Goal: Task Accomplishment & Management: Use online tool/utility

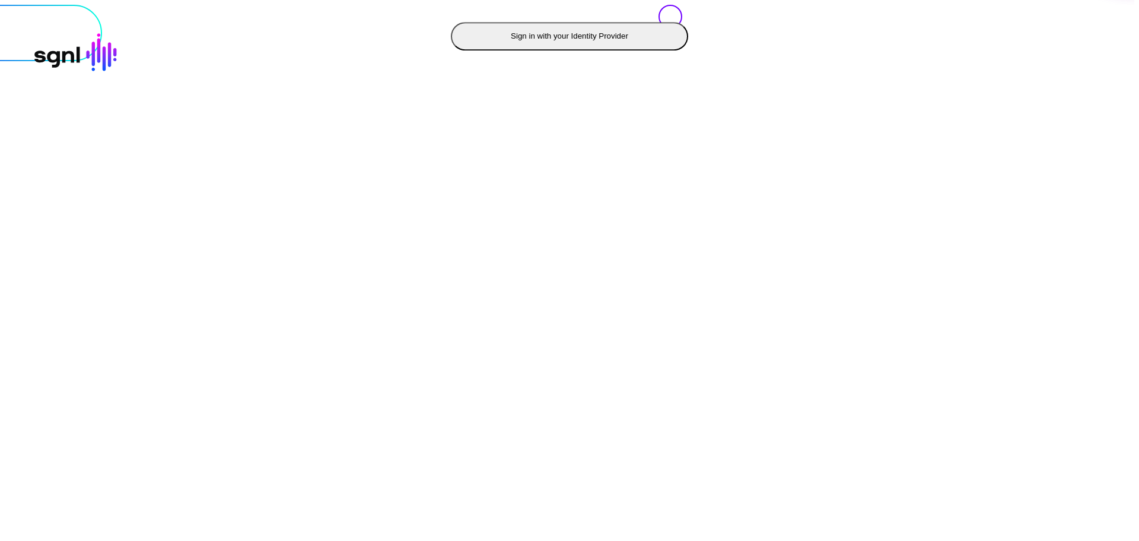
click at [451, 50] on button "Sign in with your Identity Provider" at bounding box center [569, 36] width 237 height 28
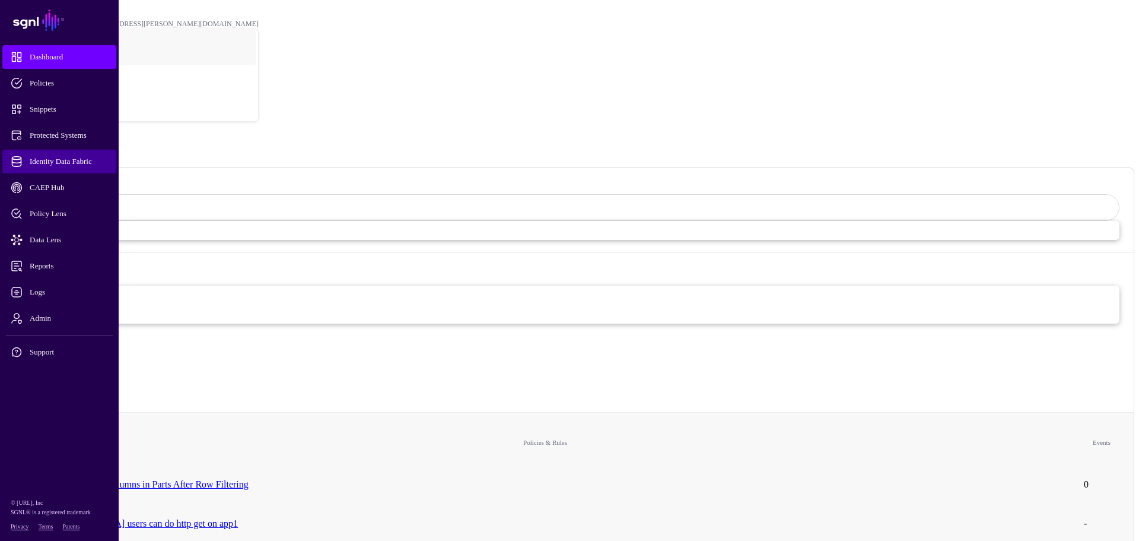
click at [74, 160] on span "Identity Data Fabric" at bounding box center [69, 161] width 116 height 12
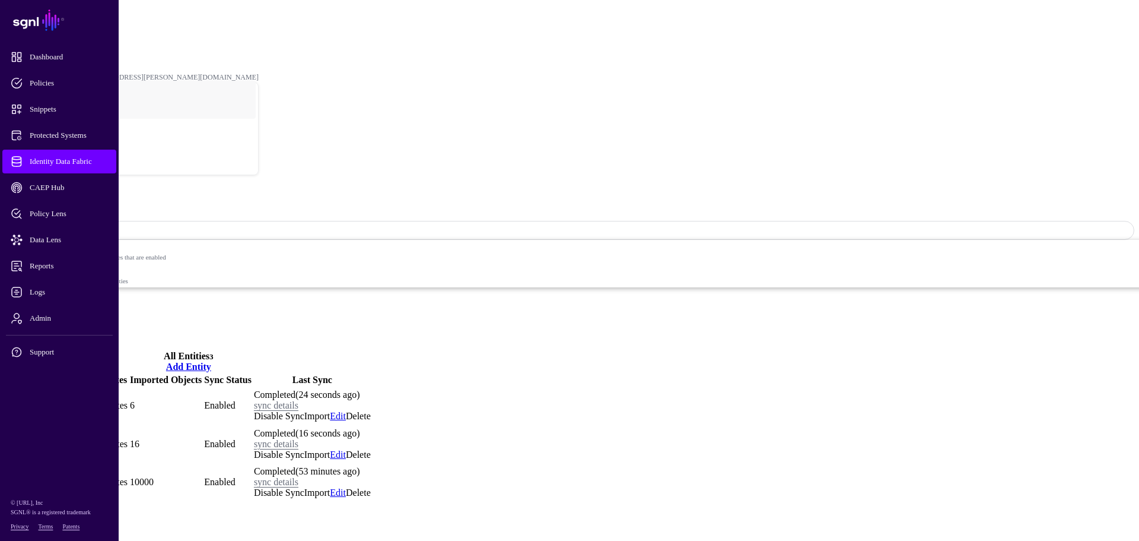
click at [36, 477] on link "Orders" at bounding box center [21, 482] width 29 height 10
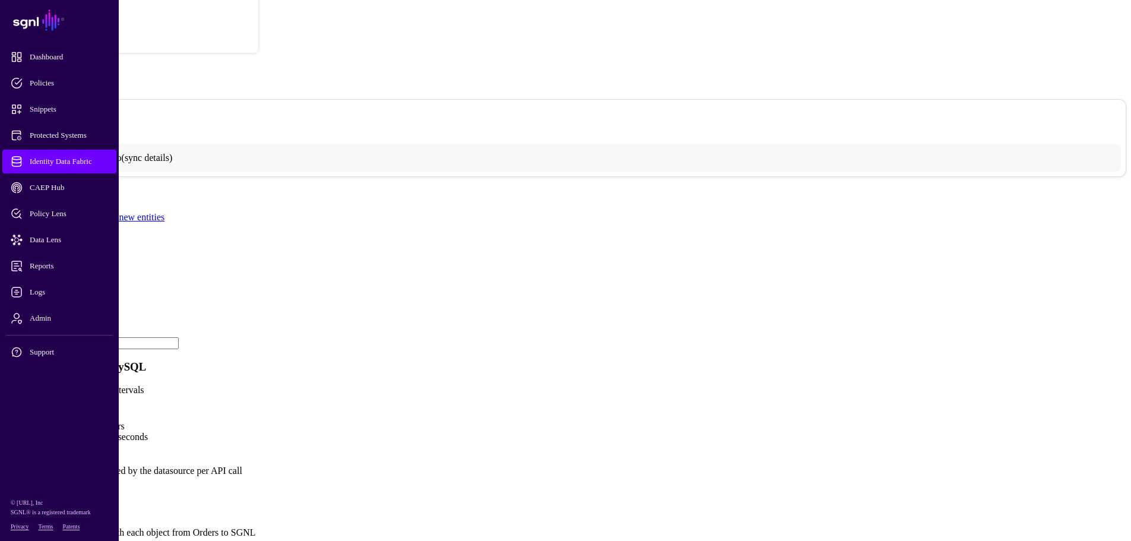
scroll to position [237, 0]
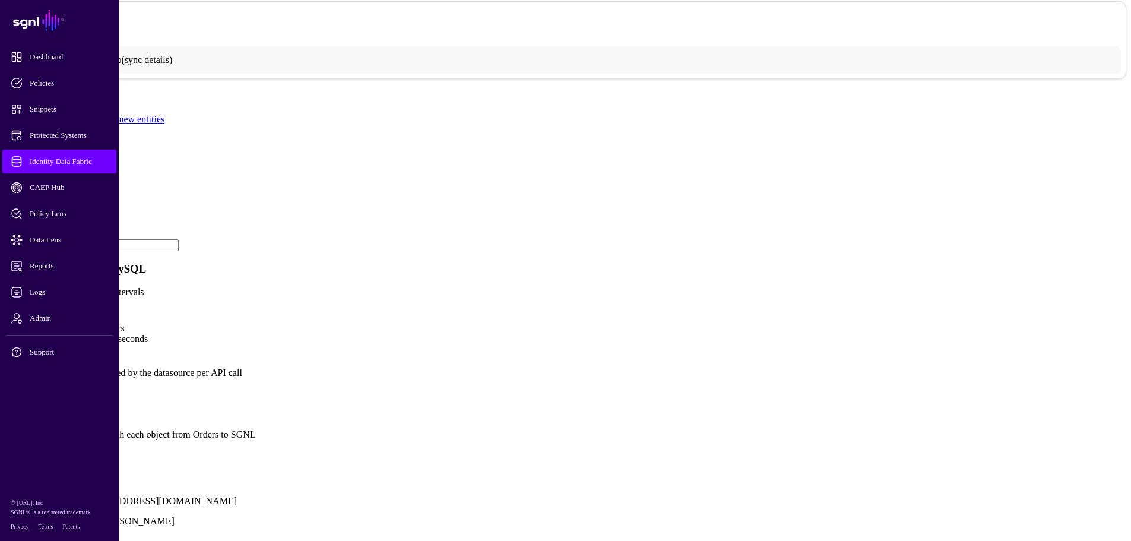
click at [62, 161] on span "Identity Data Fabric" at bounding box center [69, 161] width 116 height 12
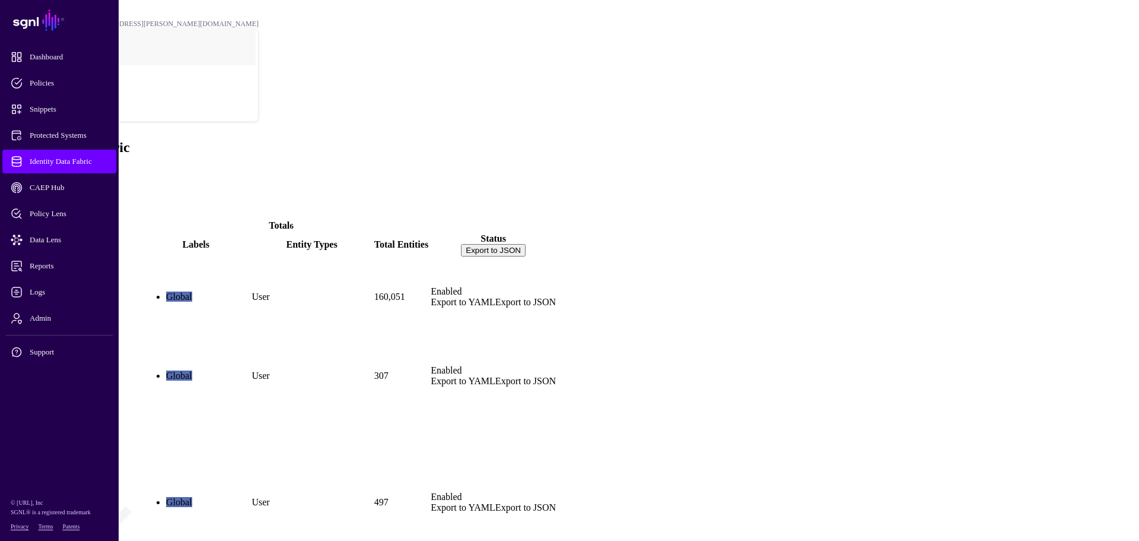
click at [5, 167] on span at bounding box center [5, 172] width 0 height 10
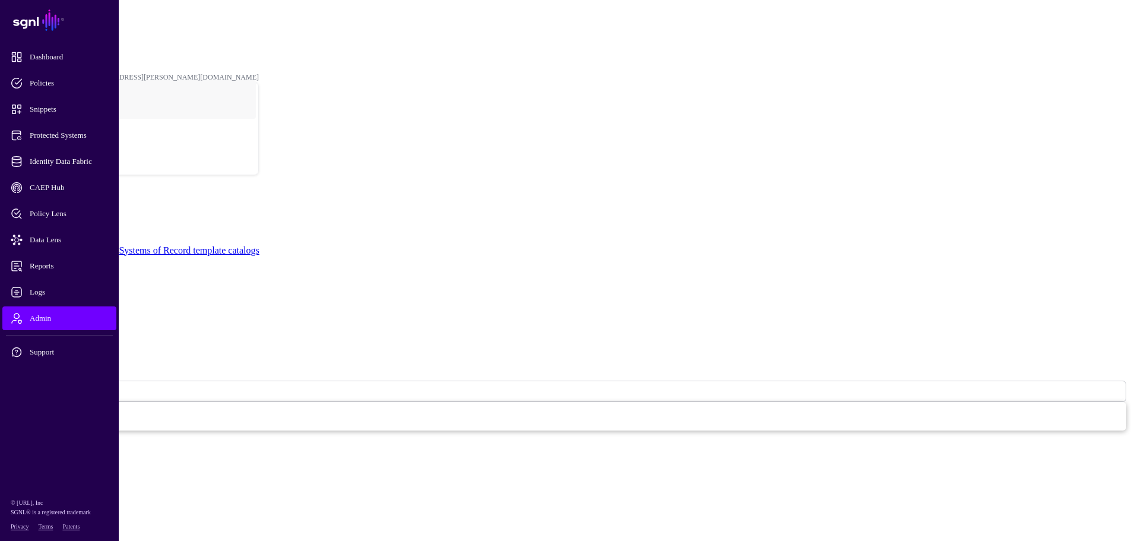
scroll to position [62, 0]
click at [39, 455] on button "Cancel" at bounding box center [22, 449] width 34 height 12
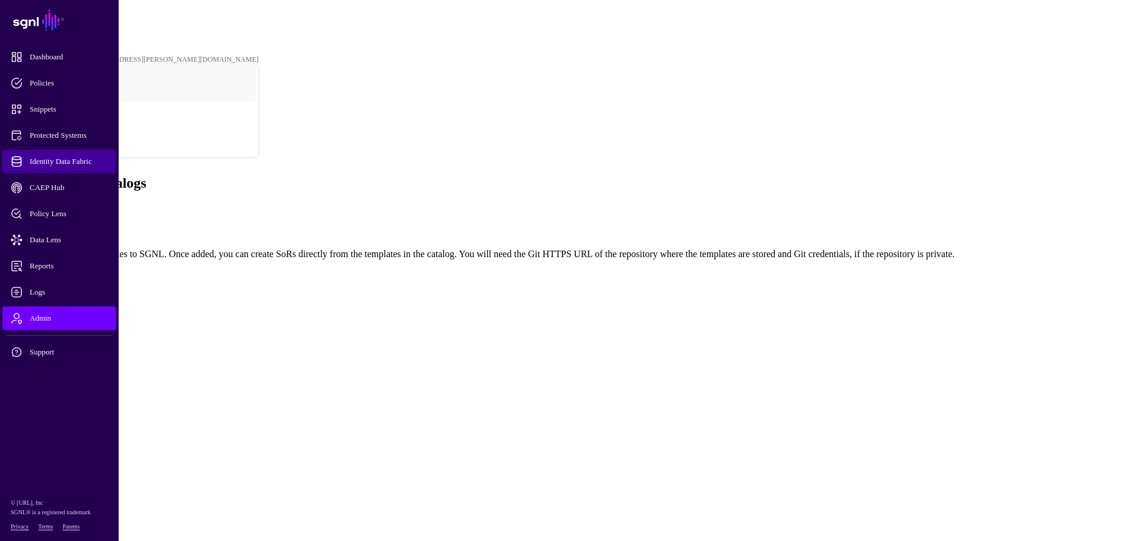
click at [52, 155] on link "Identity Data Fabric" at bounding box center [59, 162] width 114 height 24
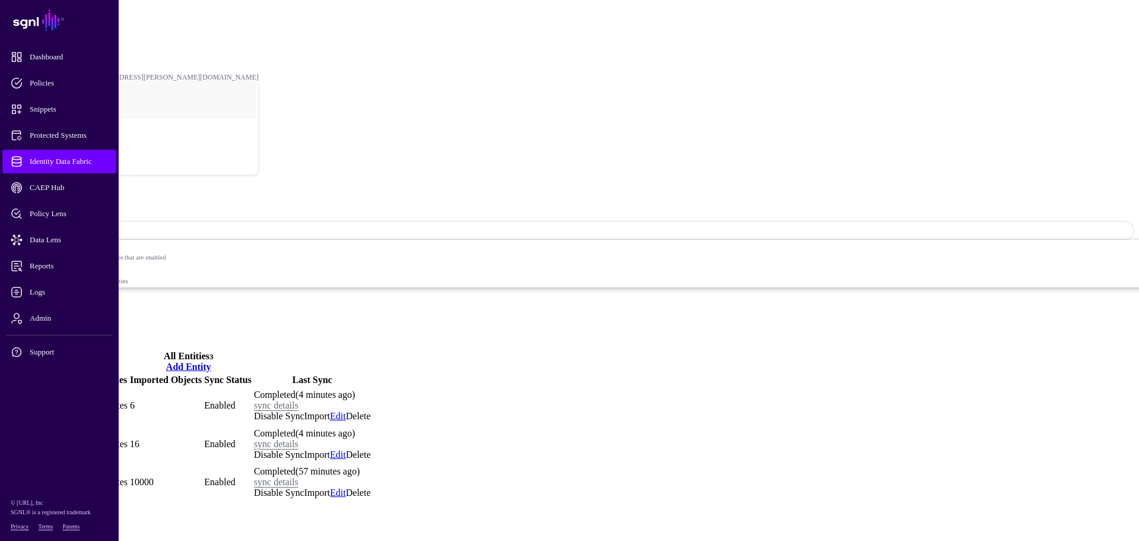
click at [321, 297] on ul "Entities Relationships Visualizer Settings" at bounding box center [570, 318] width 1130 height 43
click at [59, 329] on link "Settings" at bounding box center [43, 334] width 31 height 10
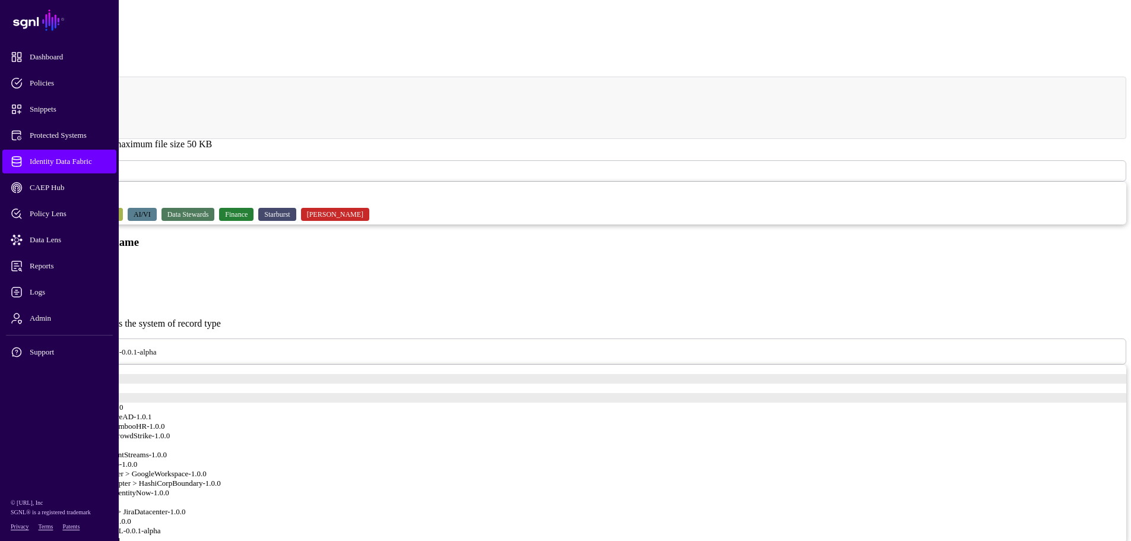
scroll to position [475, 0]
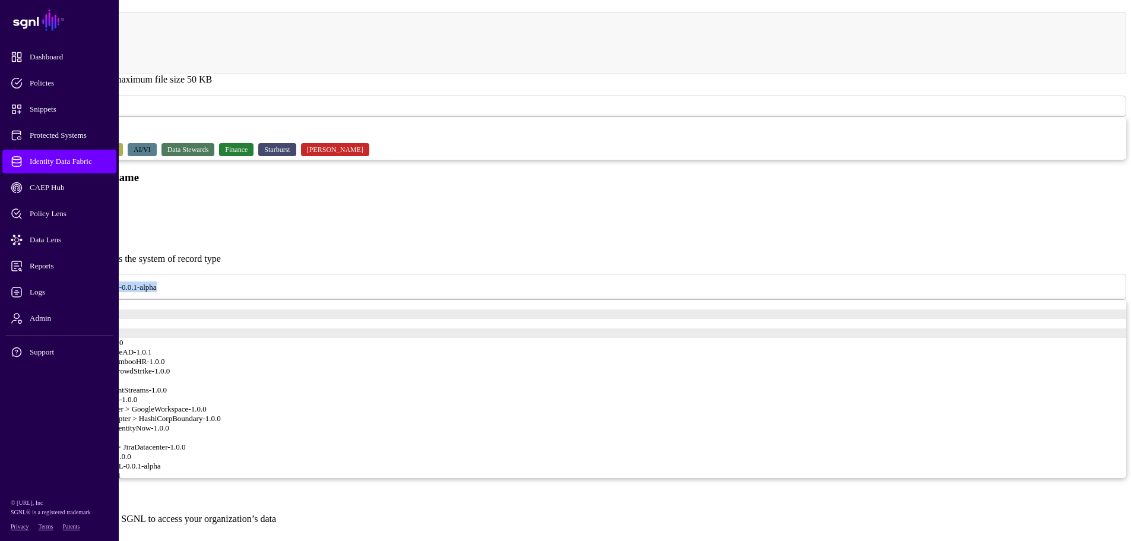
drag, startPoint x: 569, startPoint y: 256, endPoint x: 395, endPoint y: 260, distance: 173.9
click at [157, 281] on span "SGNL MySQL Adapter > MySQL-0.0.1-alpha" at bounding box center [84, 286] width 144 height 10
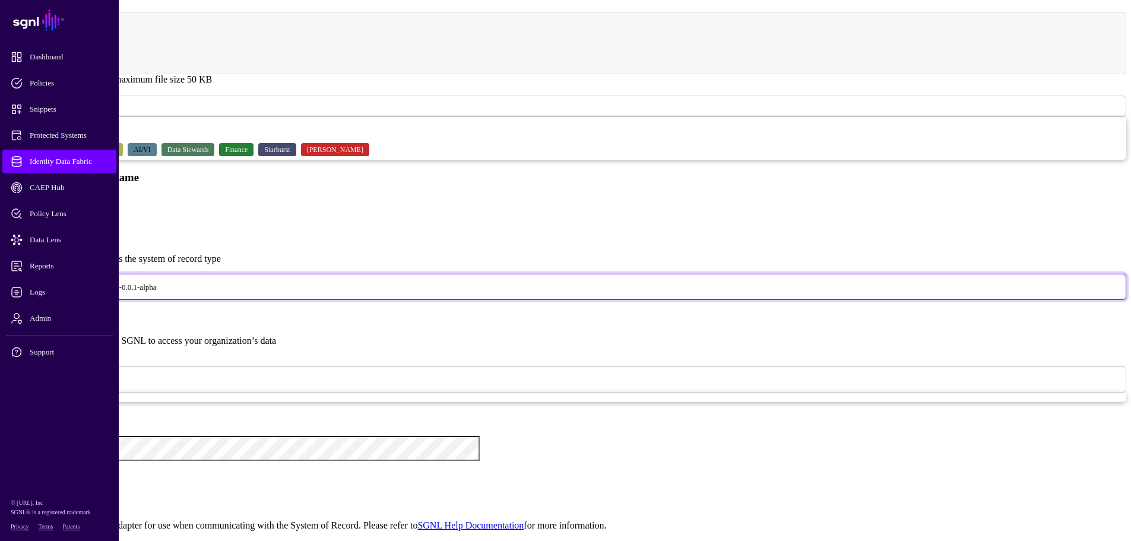
click at [665, 196] on div "**********" at bounding box center [565, 449] width 1121 height 1147
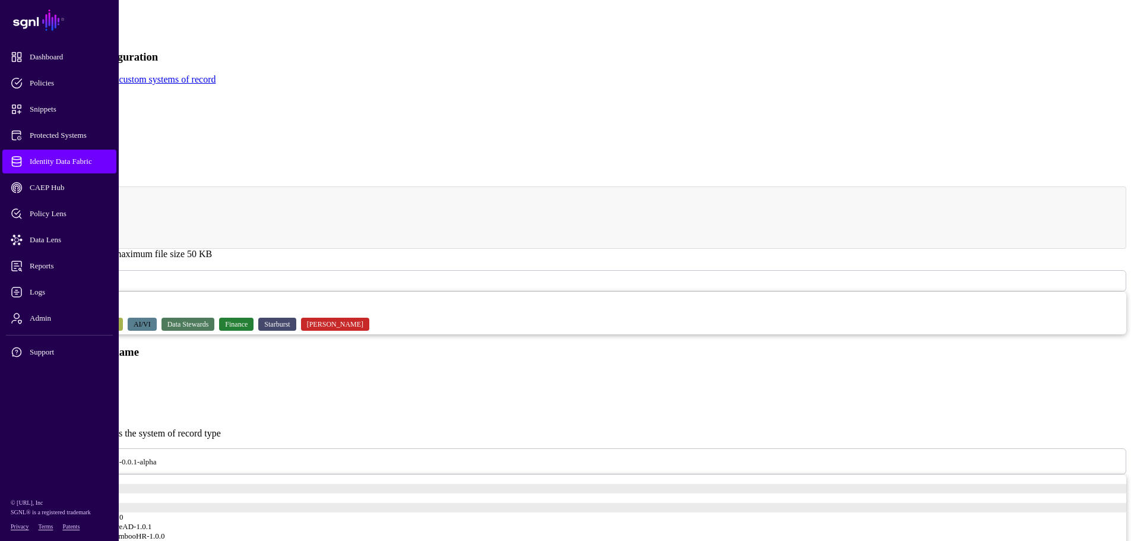
scroll to position [297, 0]
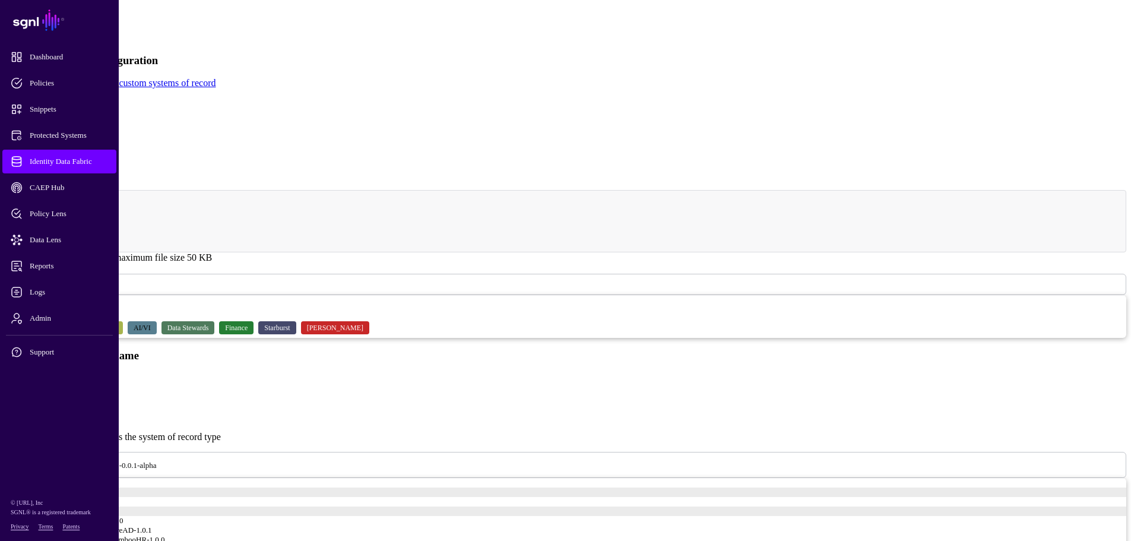
drag, startPoint x: 471, startPoint y: 318, endPoint x: 370, endPoint y: 324, distance: 100.5
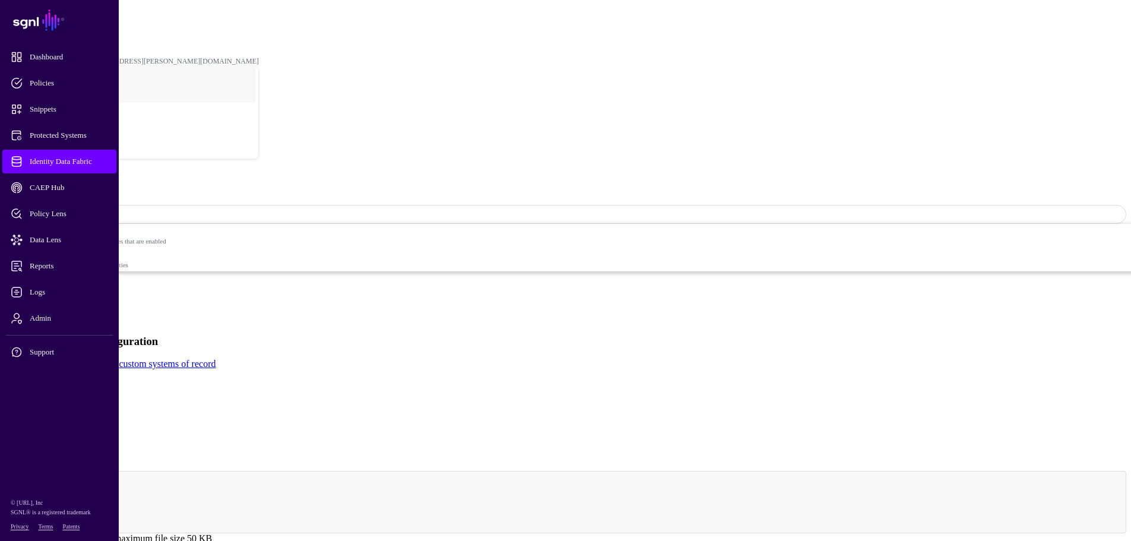
scroll to position [0, 0]
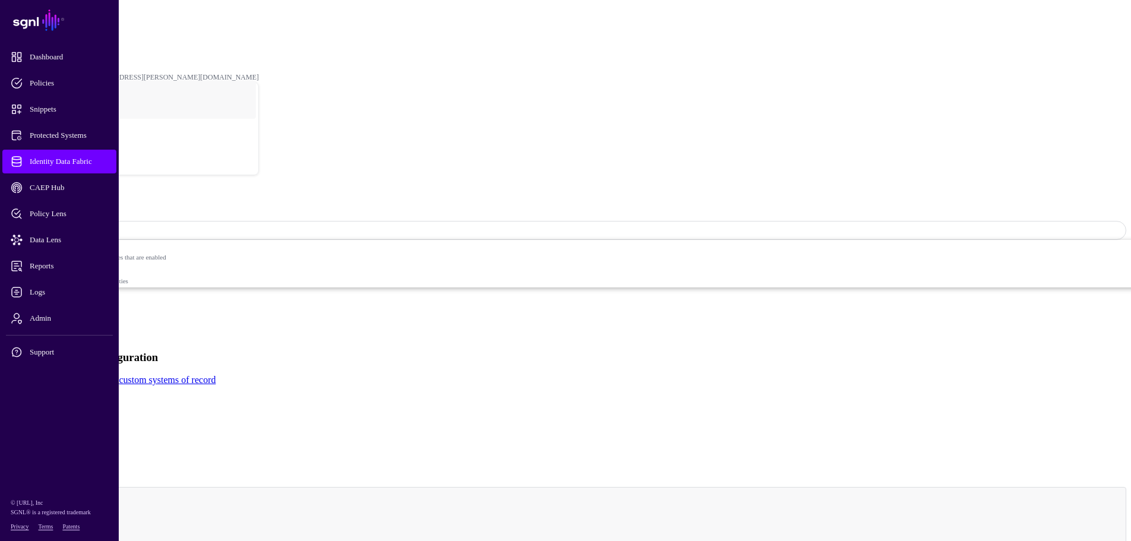
click at [81, 28] on link "Identity Data Fabric" at bounding box center [53, 32] width 58 height 8
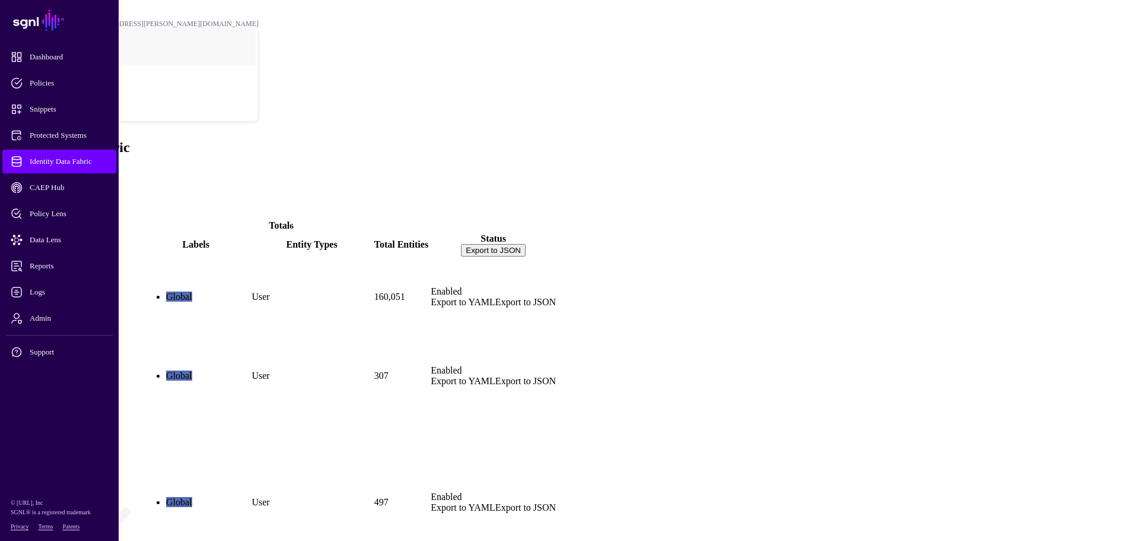
click at [5, 167] on span at bounding box center [5, 172] width 0 height 10
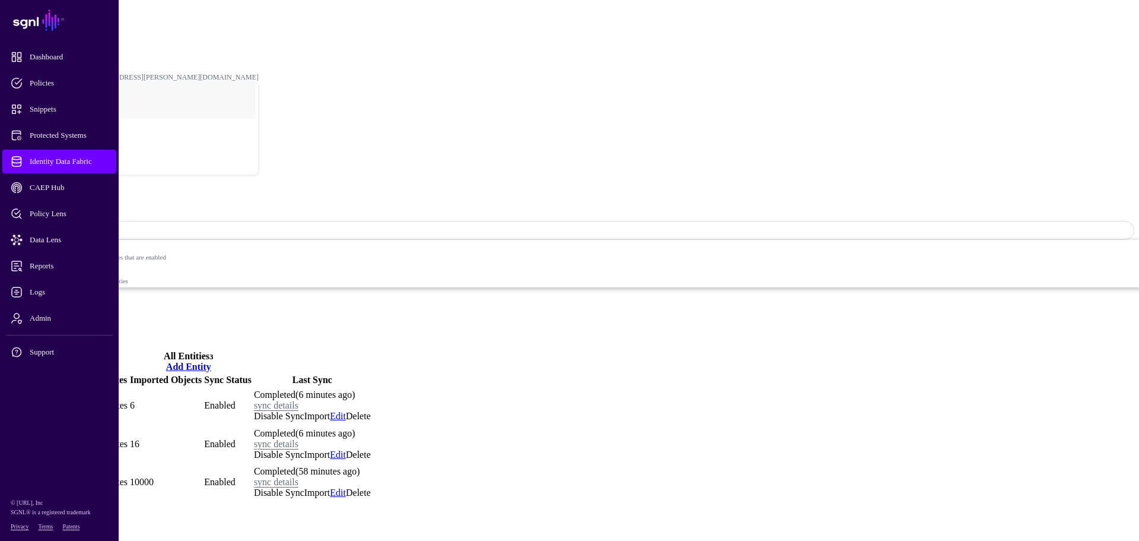
click at [59, 329] on link "Settings" at bounding box center [43, 334] width 31 height 10
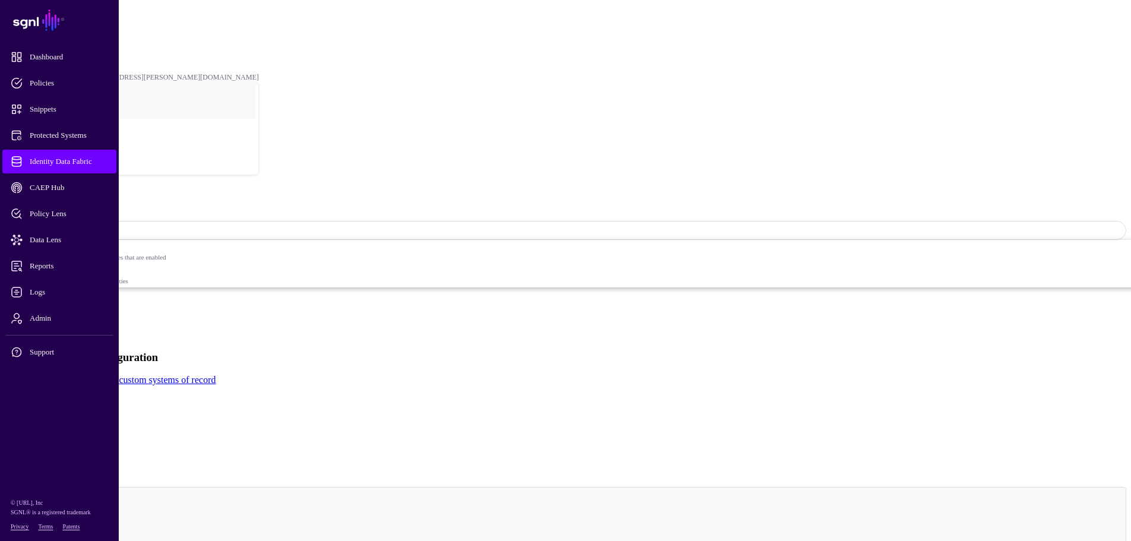
click at [215, 374] on link "custom systems of record" at bounding box center [167, 379] width 97 height 10
drag, startPoint x: 1020, startPoint y: 373, endPoint x: 1008, endPoint y: 372, distance: 11.9
click at [81, 28] on link "Identity Data Fabric" at bounding box center [53, 32] width 58 height 8
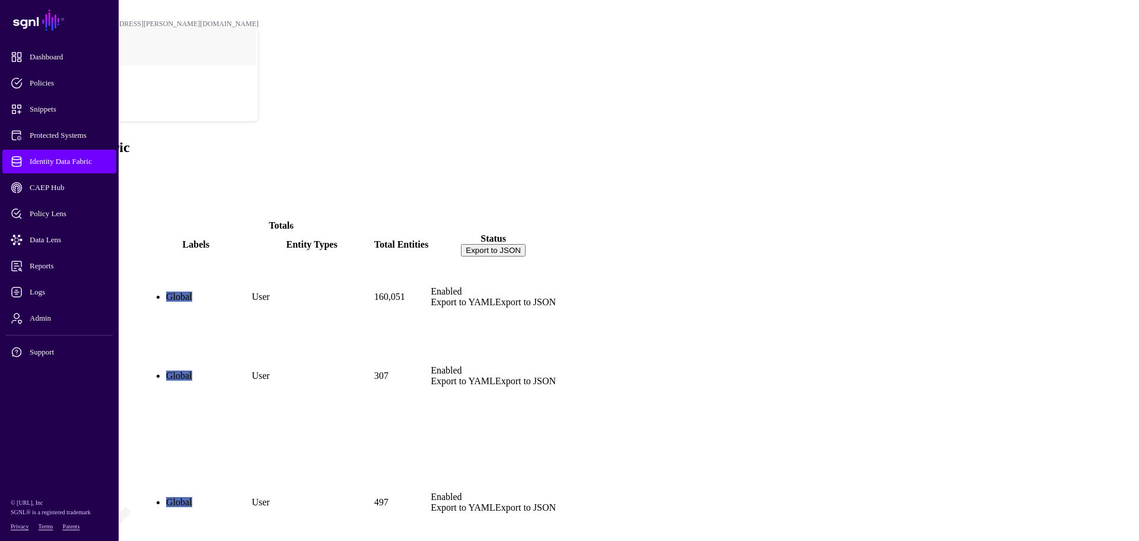
click at [5, 167] on span at bounding box center [5, 172] width 0 height 10
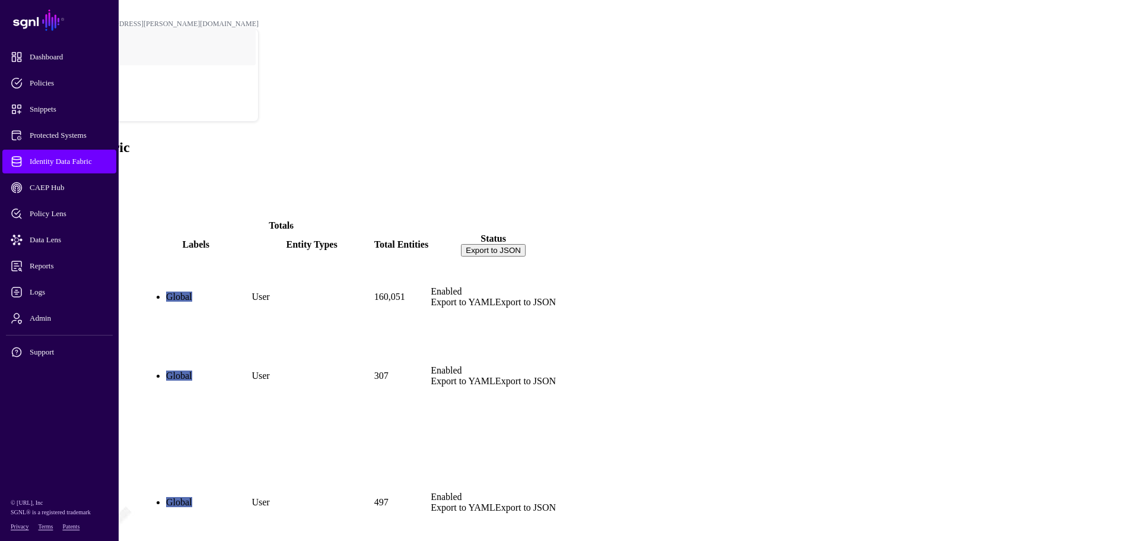
paste textarea "**********"
type textarea "**********"
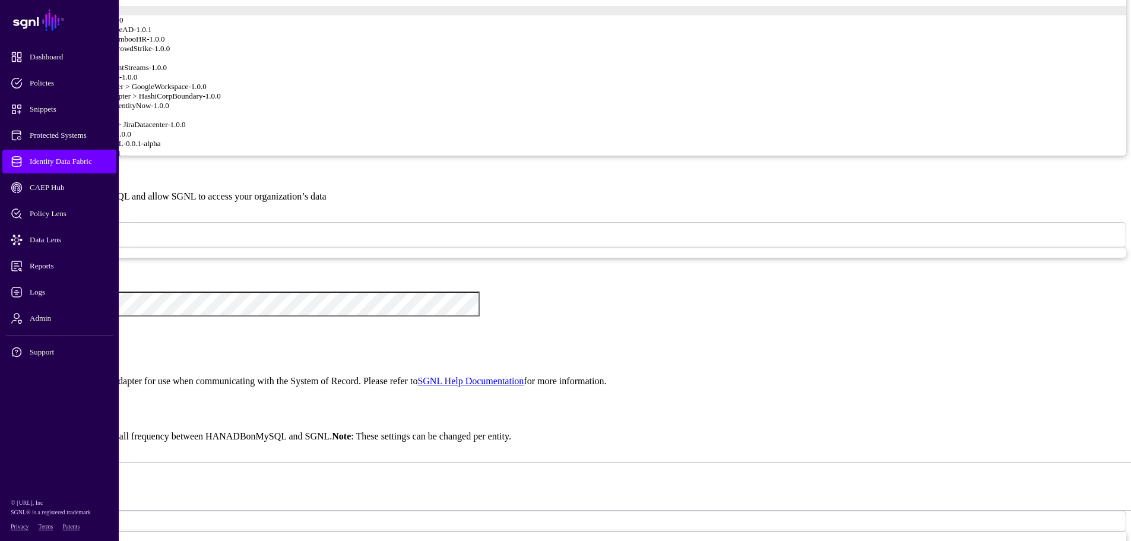
scroll to position [712, 0]
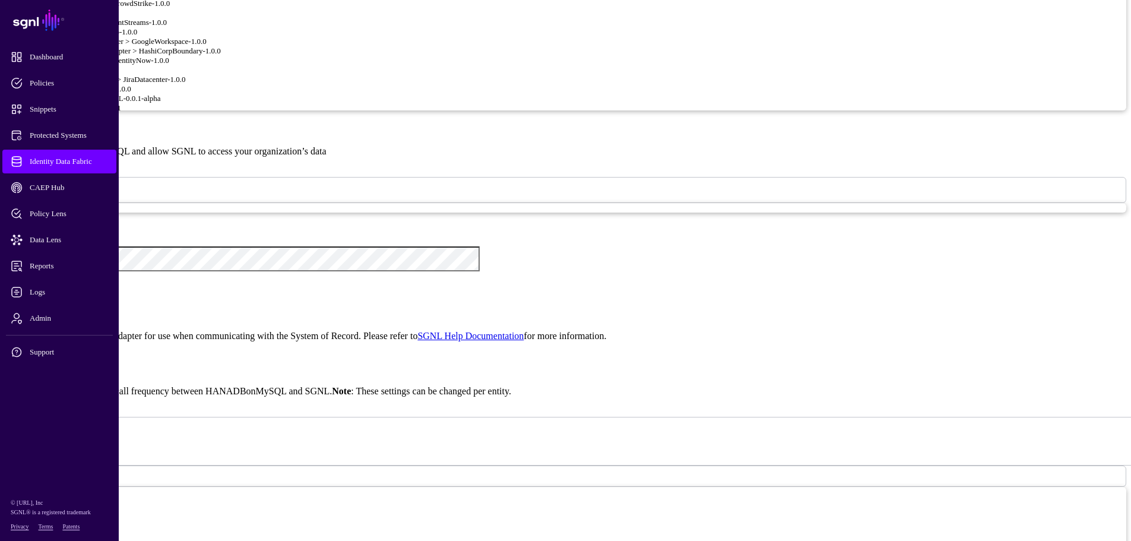
drag, startPoint x: 484, startPoint y: 423, endPoint x: 512, endPoint y: 427, distance: 28.3
click at [501, 424] on div "{ "Database" : "test" }" at bounding box center [577, 406] width 1097 height 110
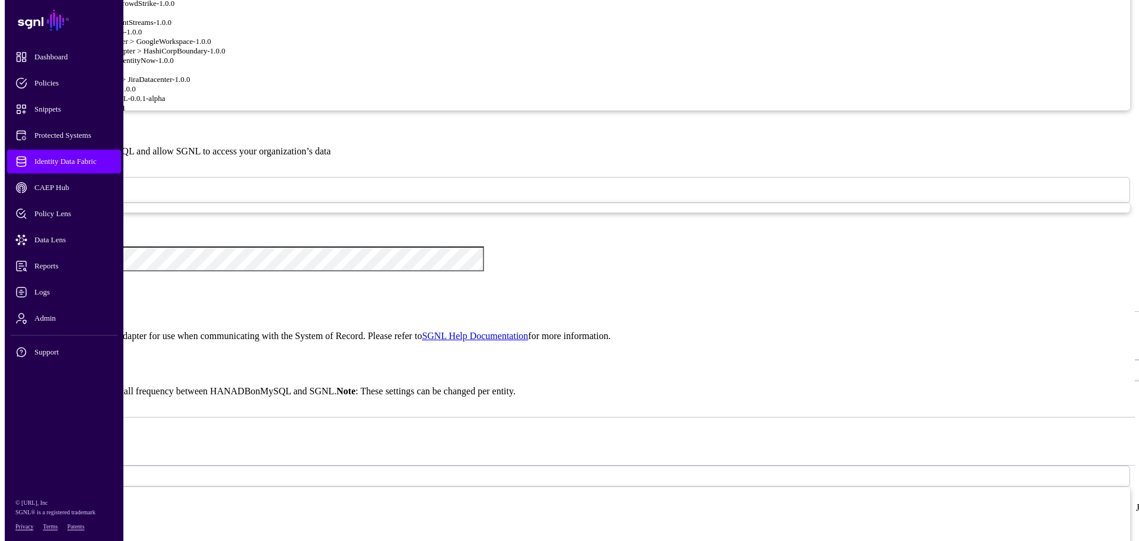
scroll to position [0, 7]
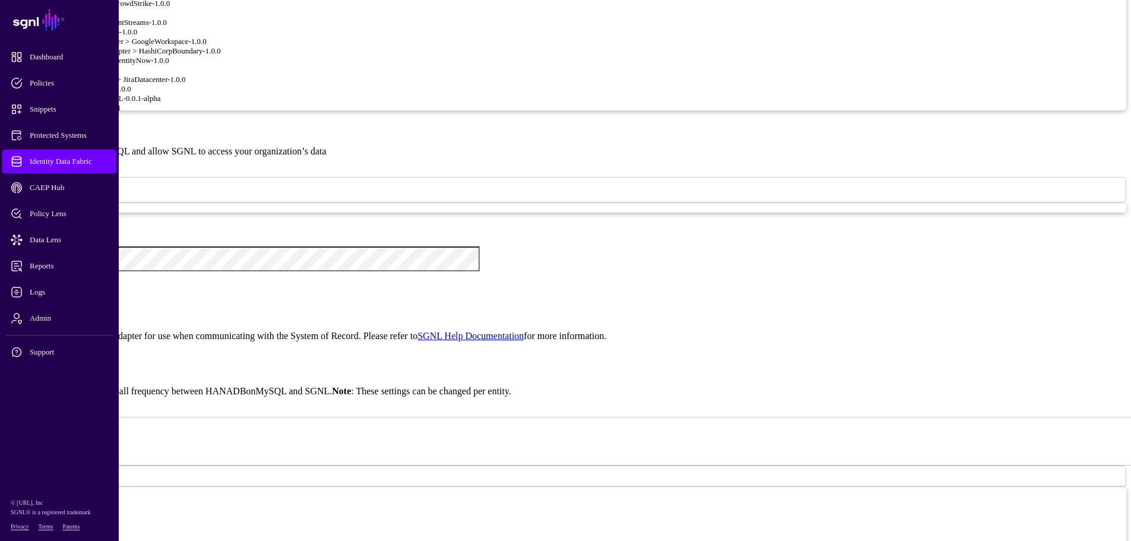
type textarea "**********"
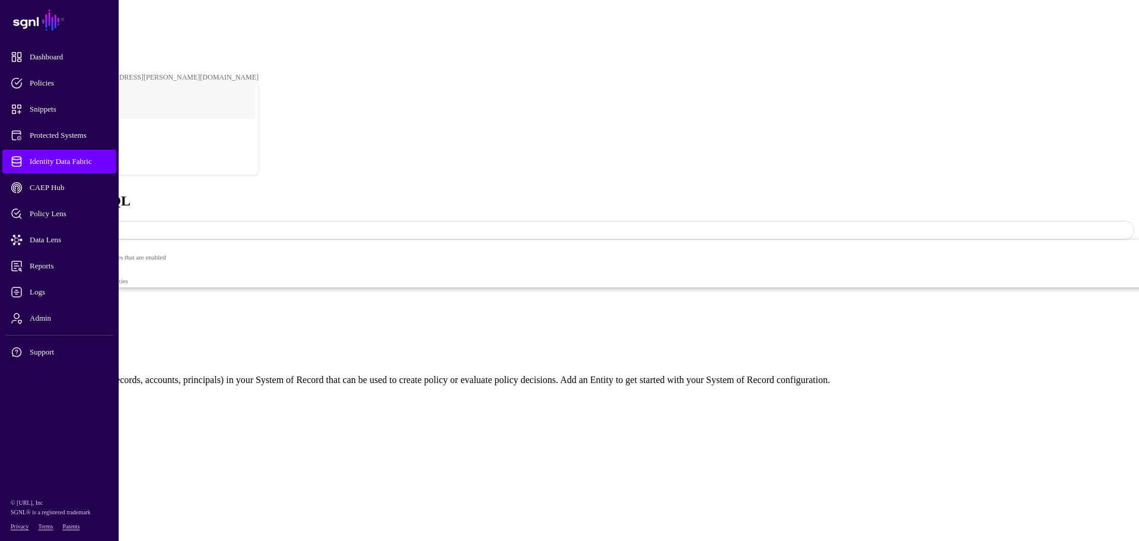
click at [47, 395] on link "Add Entity" at bounding box center [26, 400] width 42 height 10
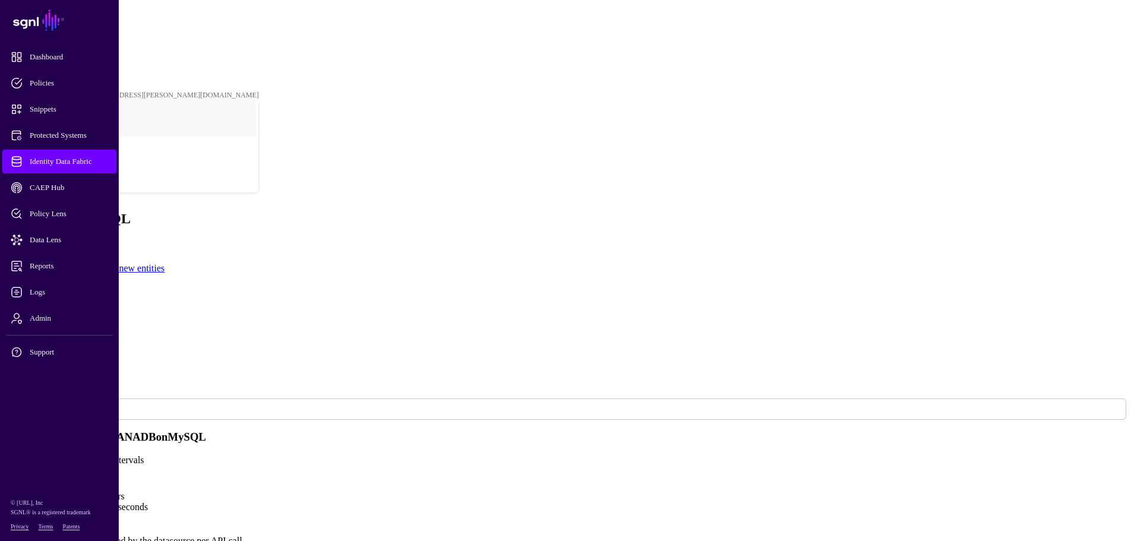
click at [89, 294] on input "Display Name" at bounding box center [47, 300] width 84 height 12
type input "****"
click at [89, 318] on input "External ID" at bounding box center [47, 324] width 84 height 12
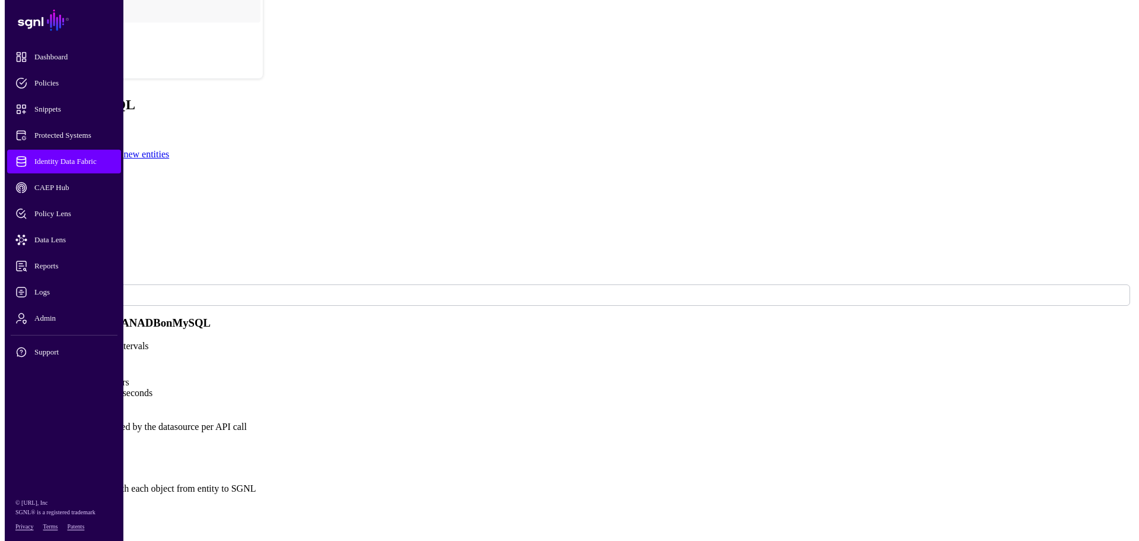
scroll to position [364, 0]
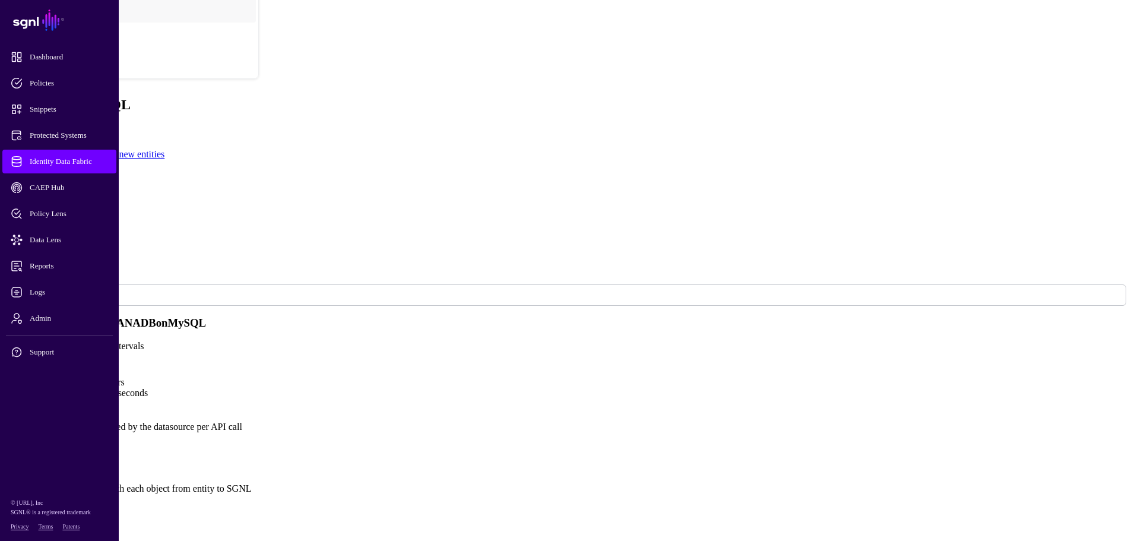
type input "****"
click at [57, 503] on span "Add Attribute" at bounding box center [31, 508] width 52 height 10
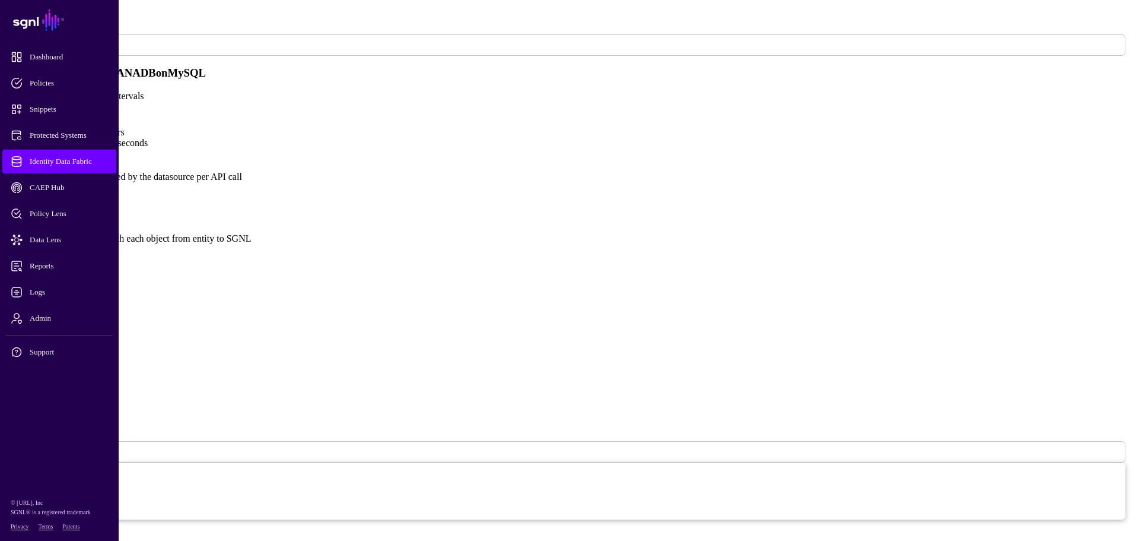
click at [89, 337] on input "Name" at bounding box center [47, 343] width 84 height 12
type input "*****"
click at [89, 360] on input "External ID" at bounding box center [47, 366] width 84 height 12
type input "*****"
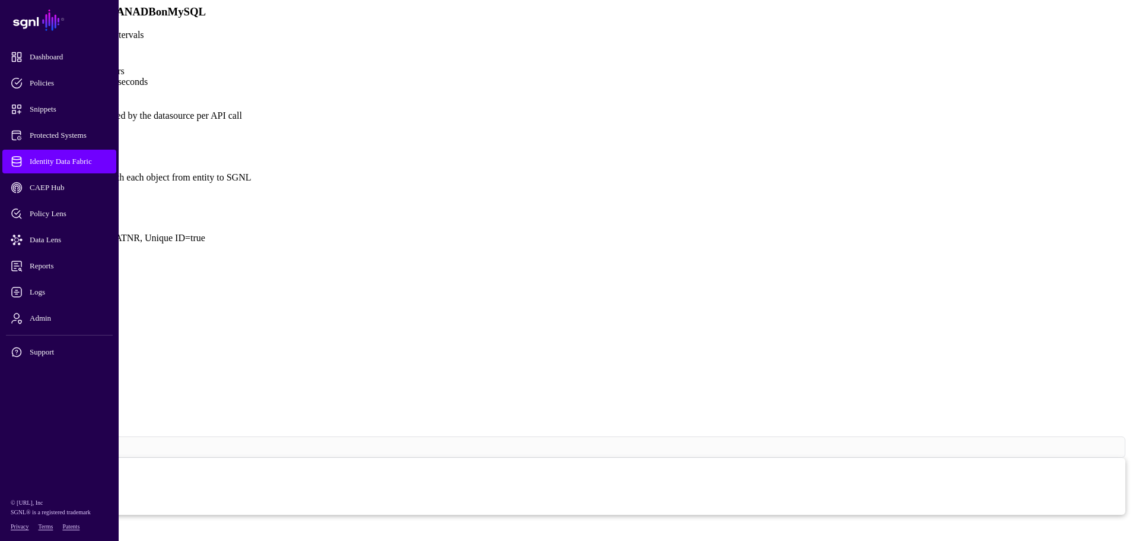
scroll to position [428, 0]
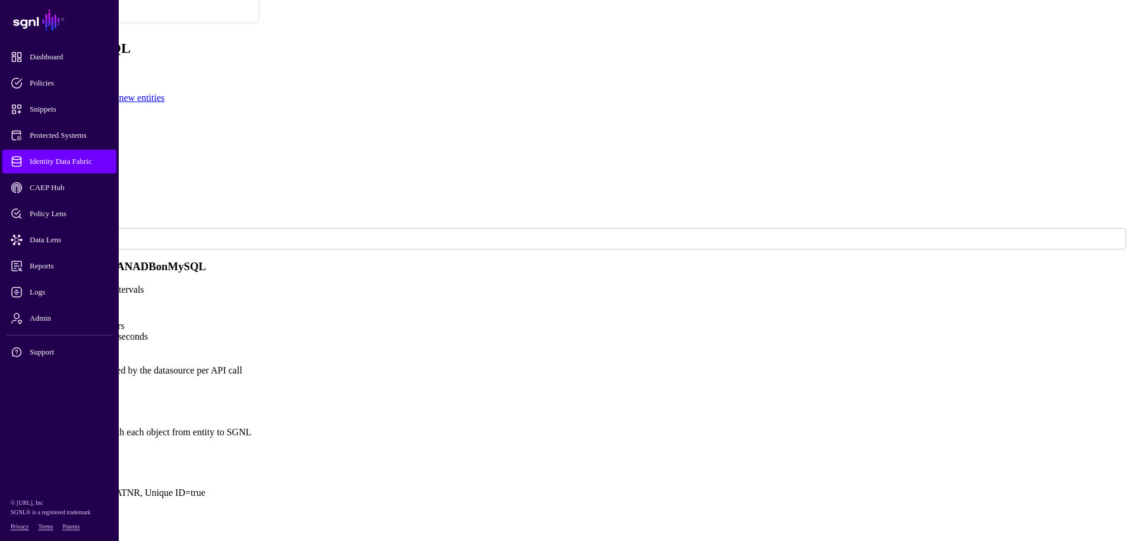
click at [57, 447] on span "Add Attribute" at bounding box center [31, 452] width 52 height 10
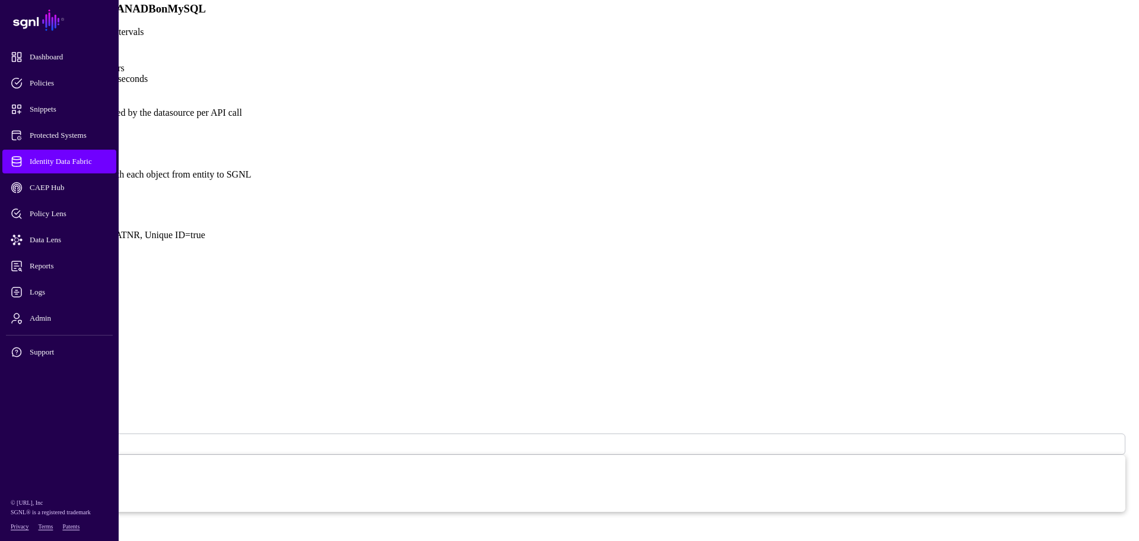
click at [89, 329] on input "Name" at bounding box center [47, 335] width 84 height 12
type input "*****"
click at [89, 353] on input "External ID" at bounding box center [47, 359] width 84 height 12
type input "*****"
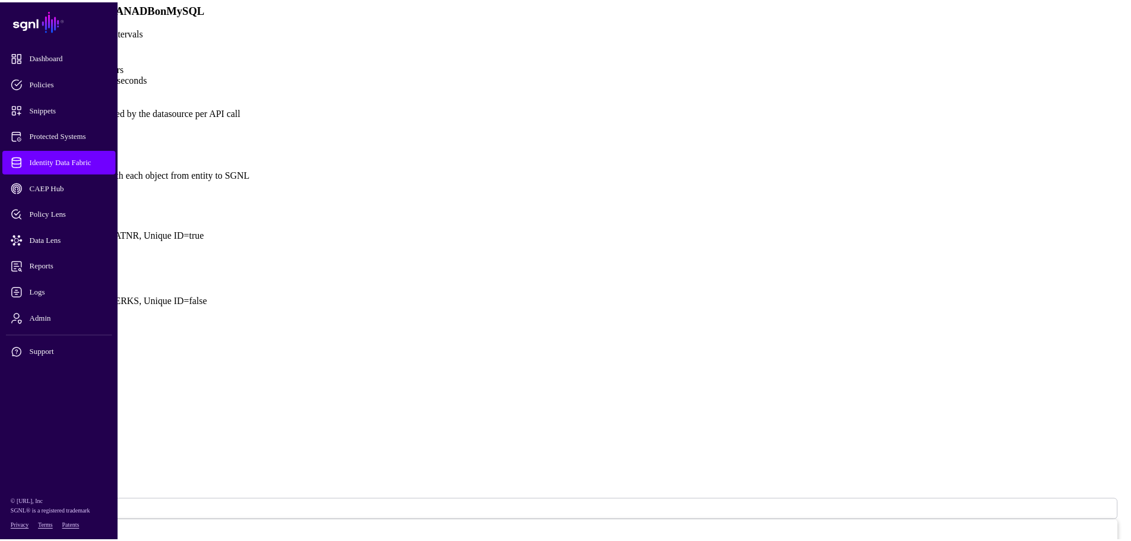
scroll to position [482, 0]
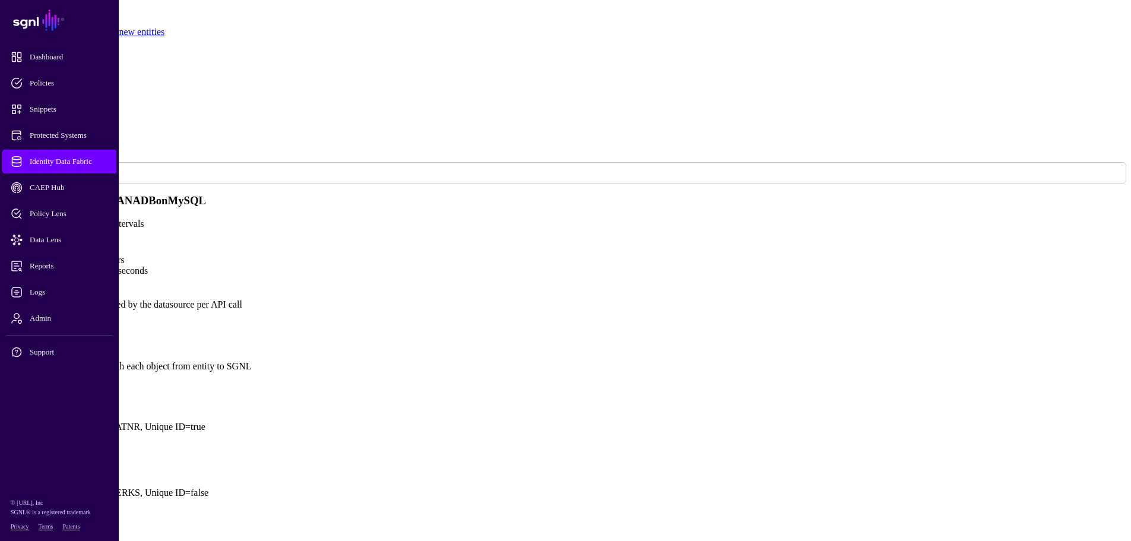
click at [66, 523] on button "Save" at bounding box center [52, 529] width 27 height 12
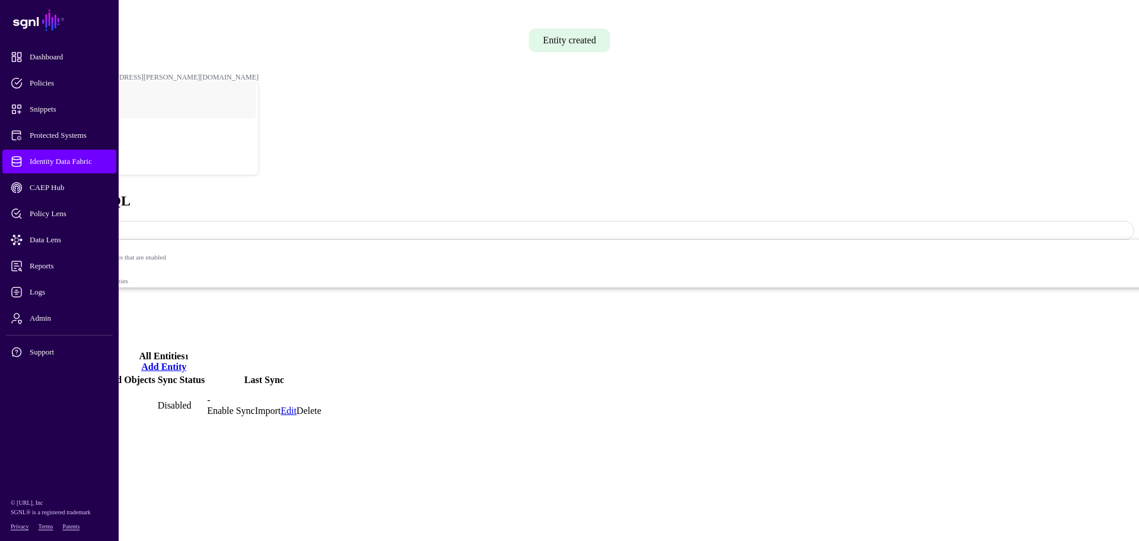
click at [255, 405] on link "Enable Sync" at bounding box center [230, 410] width 47 height 10
click at [100, 225] on span at bounding box center [100, 230] width 0 height 10
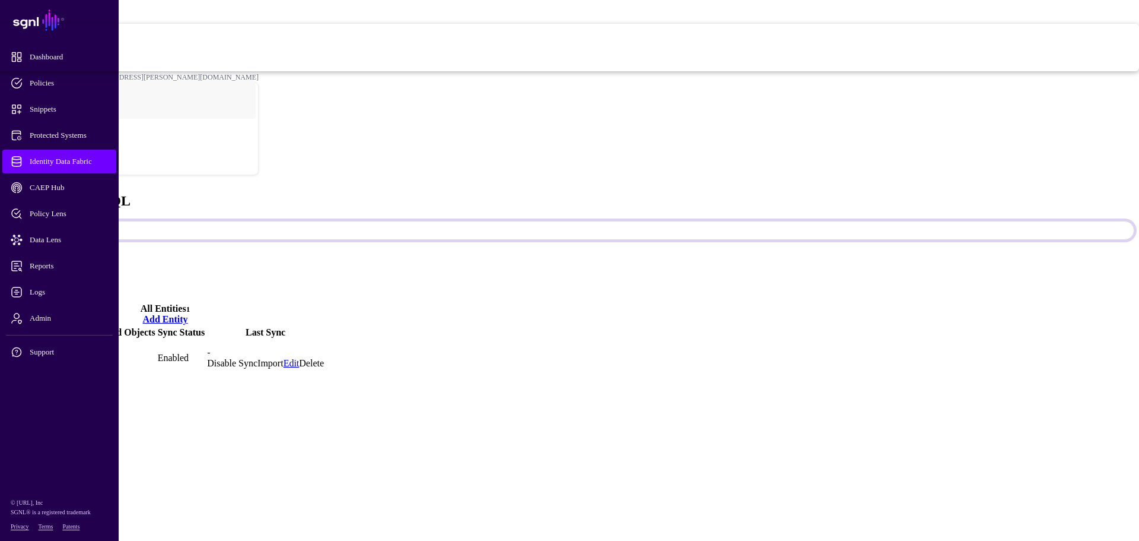
click at [1021, 45] on span "Syncing active for all configured entities that are enabled" at bounding box center [461, 40] width 1355 height 7
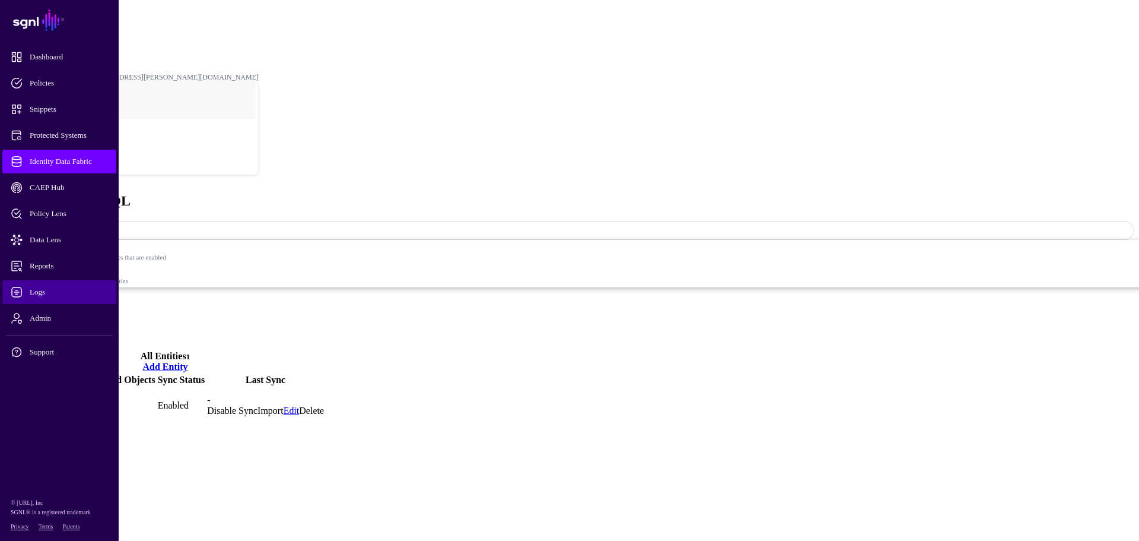
click at [42, 288] on span "Logs" at bounding box center [69, 292] width 116 height 12
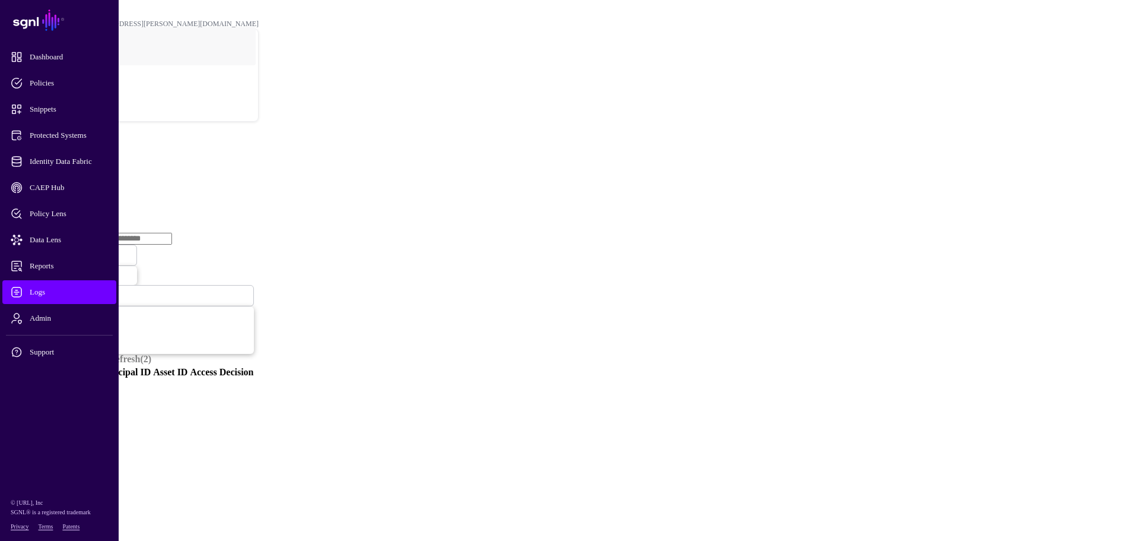
click at [95, 178] on link "Ingestion Service" at bounding box center [61, 183] width 66 height 10
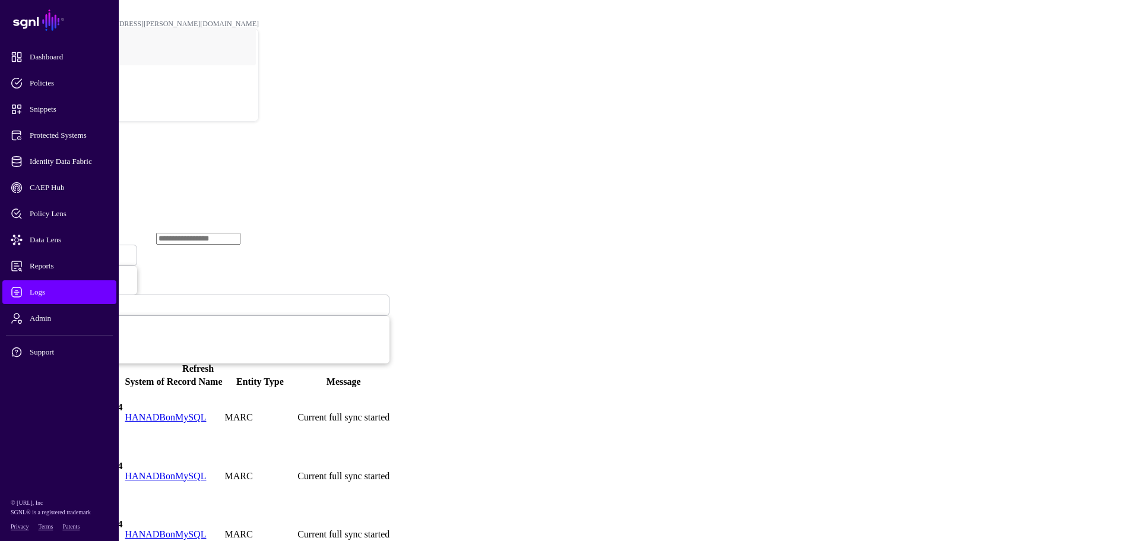
click at [207, 412] on link "HANADBonMySQL" at bounding box center [165, 417] width 81 height 10
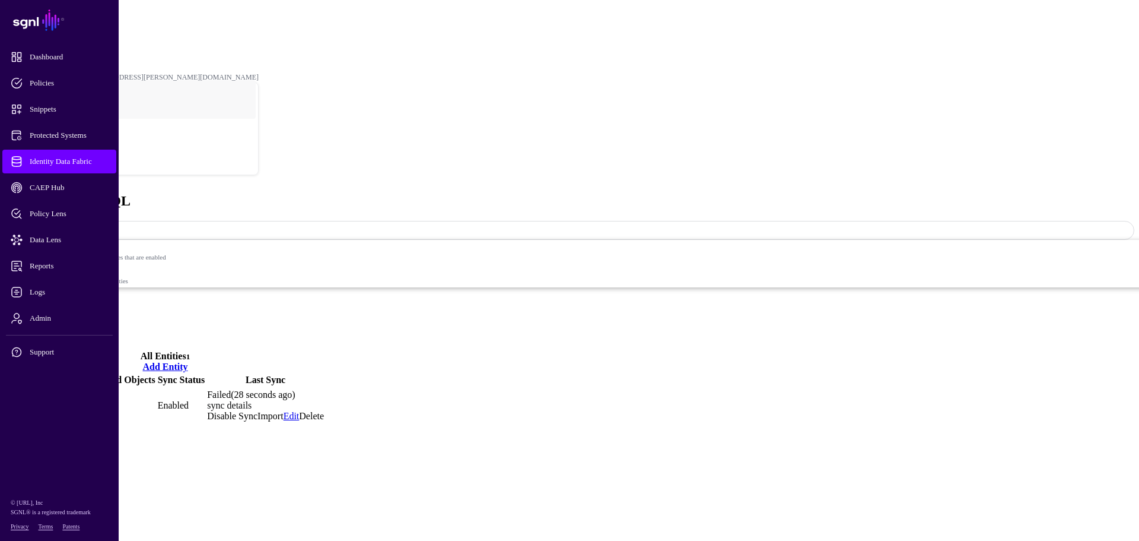
click at [252, 400] on link "sync details" at bounding box center [229, 405] width 45 height 10
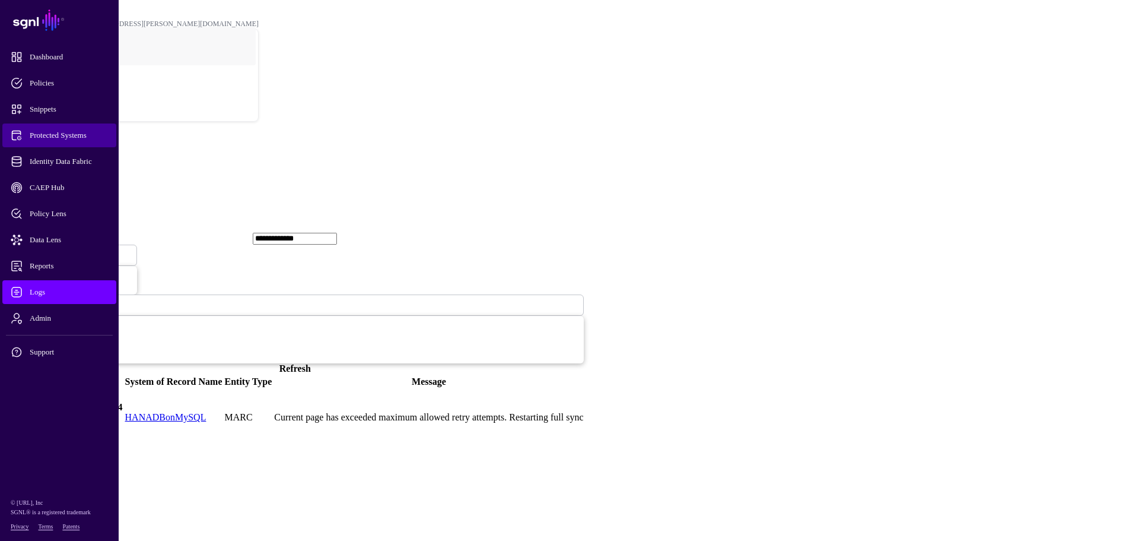
click at [45, 137] on span "Protected Systems" at bounding box center [69, 135] width 116 height 12
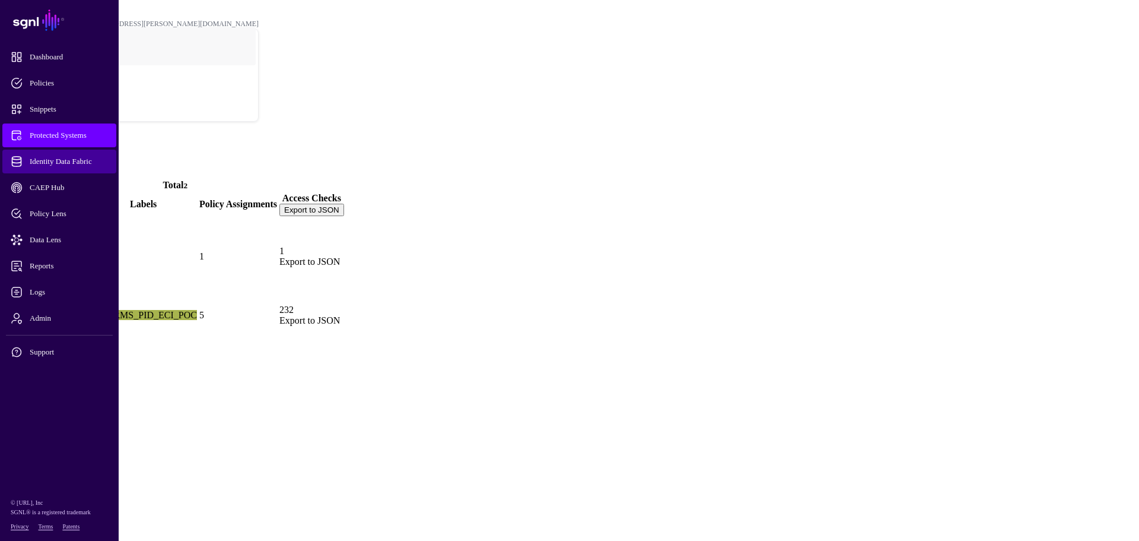
click at [43, 157] on span "Identity Data Fabric" at bounding box center [69, 161] width 116 height 12
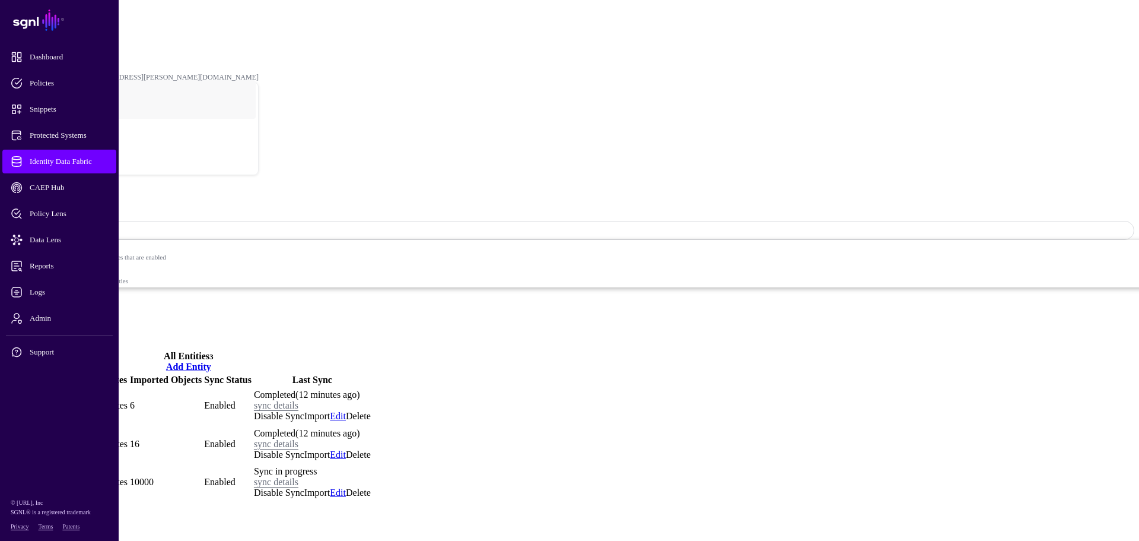
click at [59, 329] on link "Settings" at bounding box center [43, 334] width 31 height 10
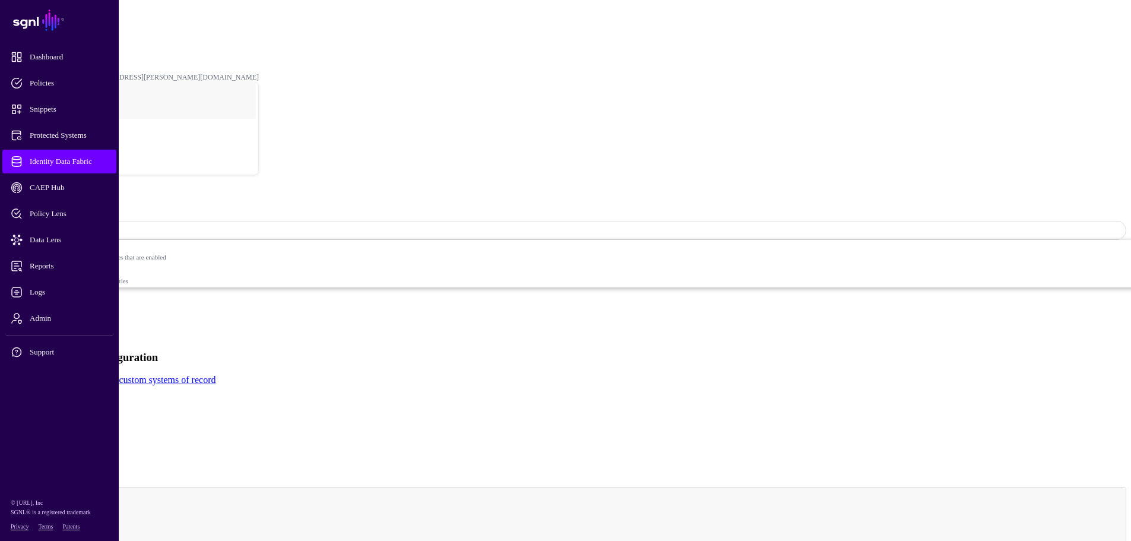
click at [58, 297] on link "Entities" at bounding box center [42, 302] width 29 height 10
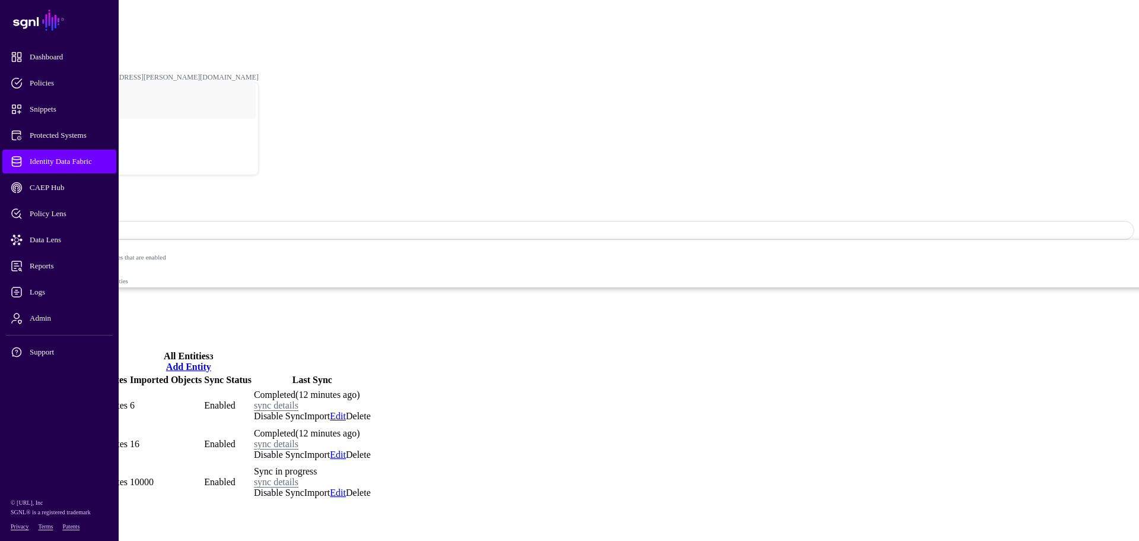
click at [28, 400] on link "Parts" at bounding box center [17, 405] width 21 height 10
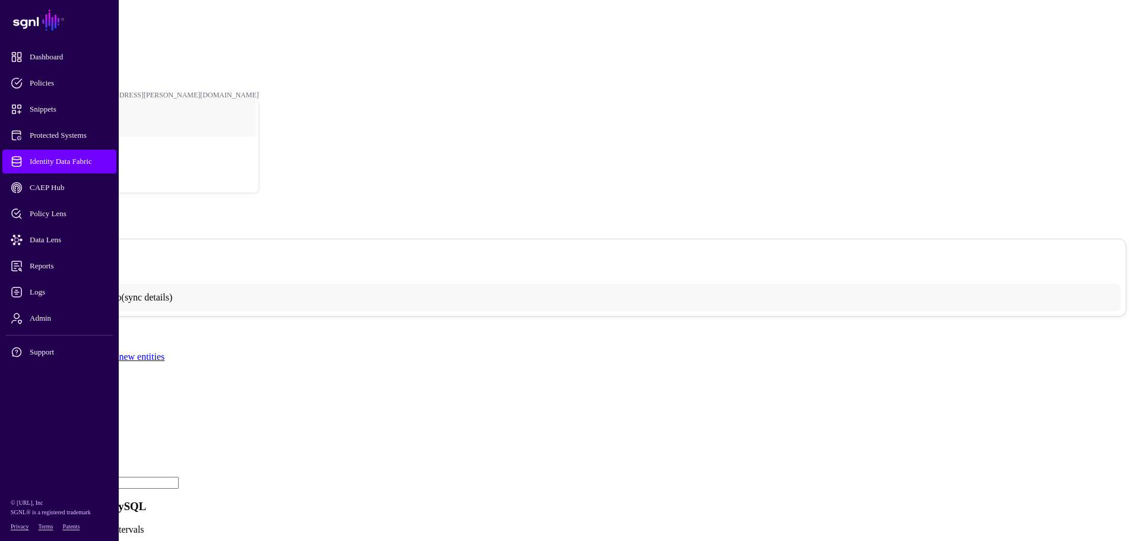
click at [81, 28] on link "Identity Data Fabric" at bounding box center [53, 32] width 58 height 8
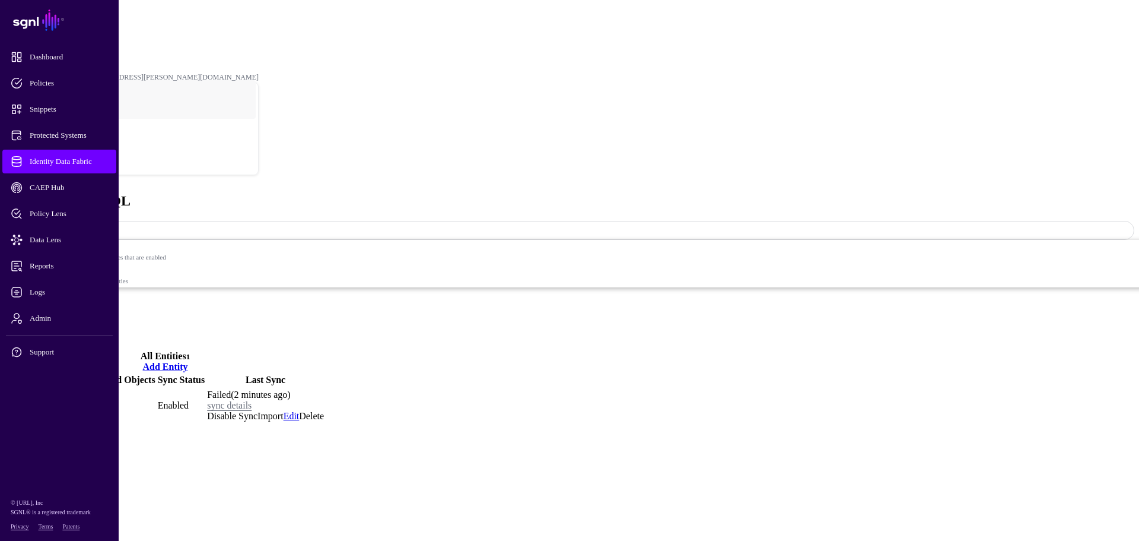
click at [36, 400] on link "MARC" at bounding box center [22, 405] width 30 height 10
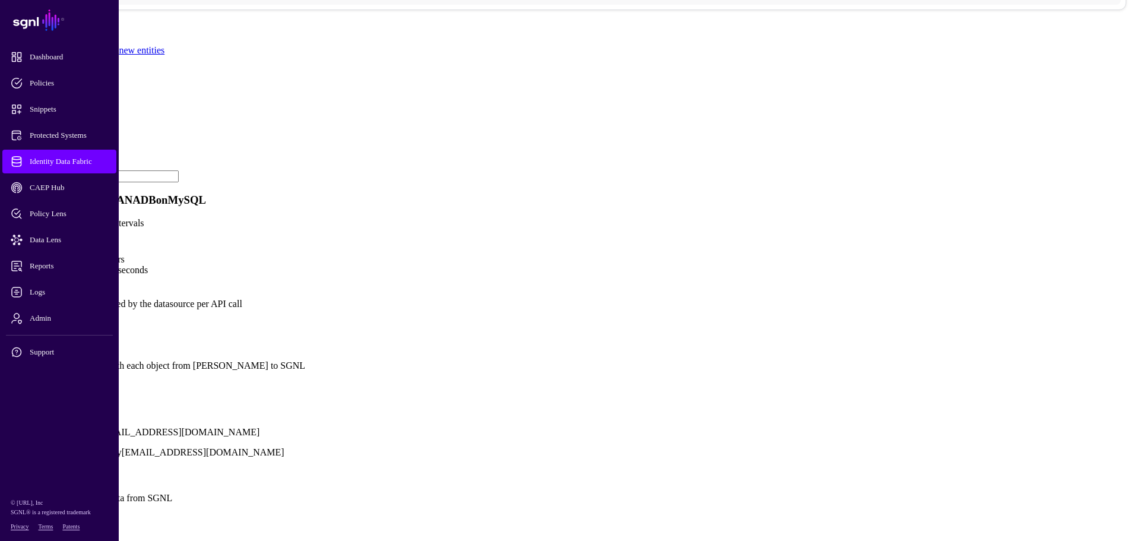
scroll to position [690, 0]
click at [66, 523] on button "Save" at bounding box center [52, 529] width 27 height 12
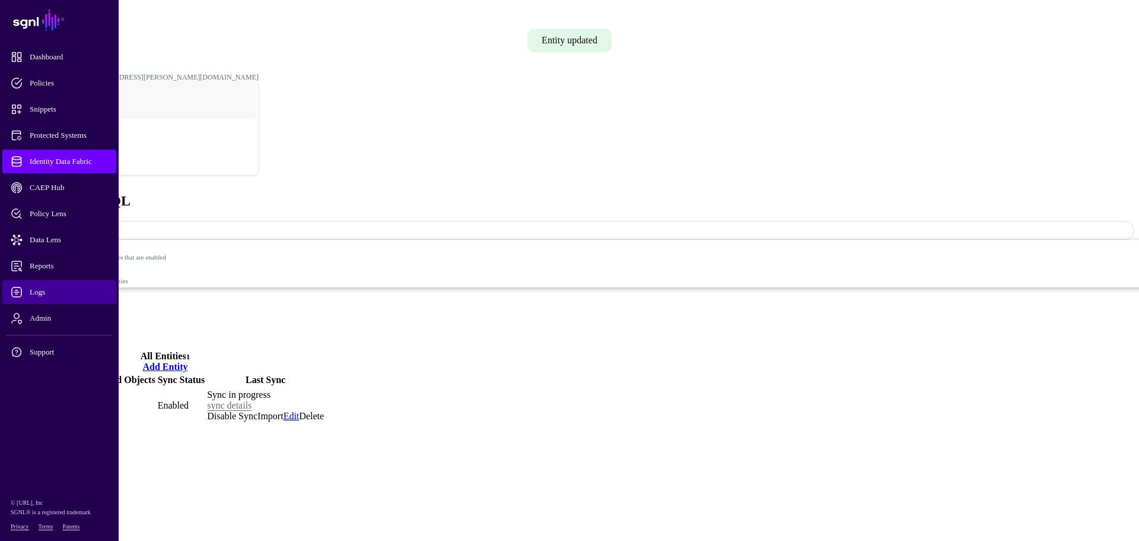
click at [37, 291] on span "Logs" at bounding box center [69, 292] width 116 height 12
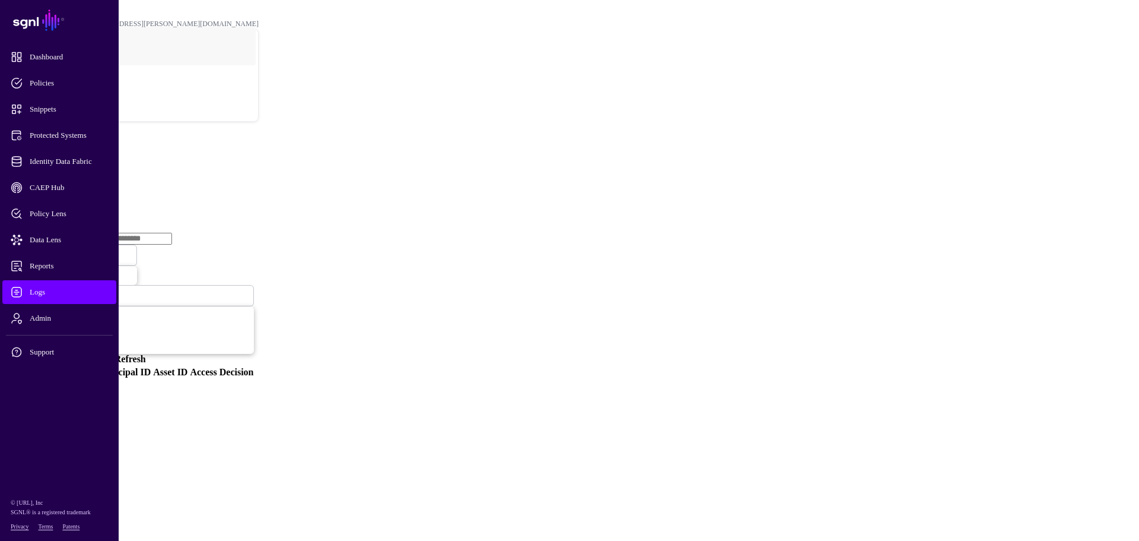
click at [95, 178] on link "Ingestion Service" at bounding box center [61, 183] width 66 height 10
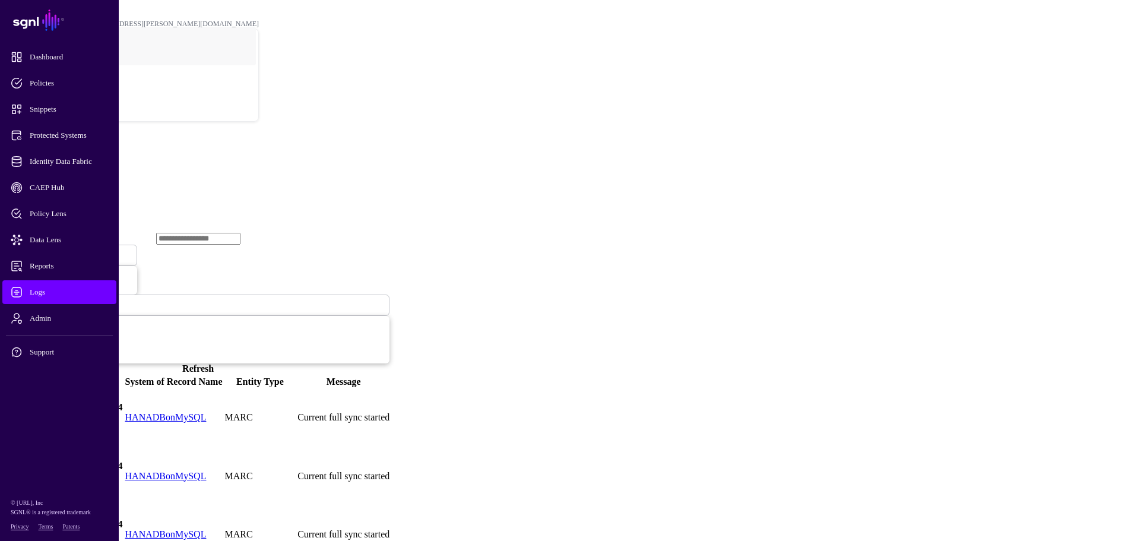
click at [207, 412] on link "HANADBonMySQL" at bounding box center [165, 417] width 81 height 10
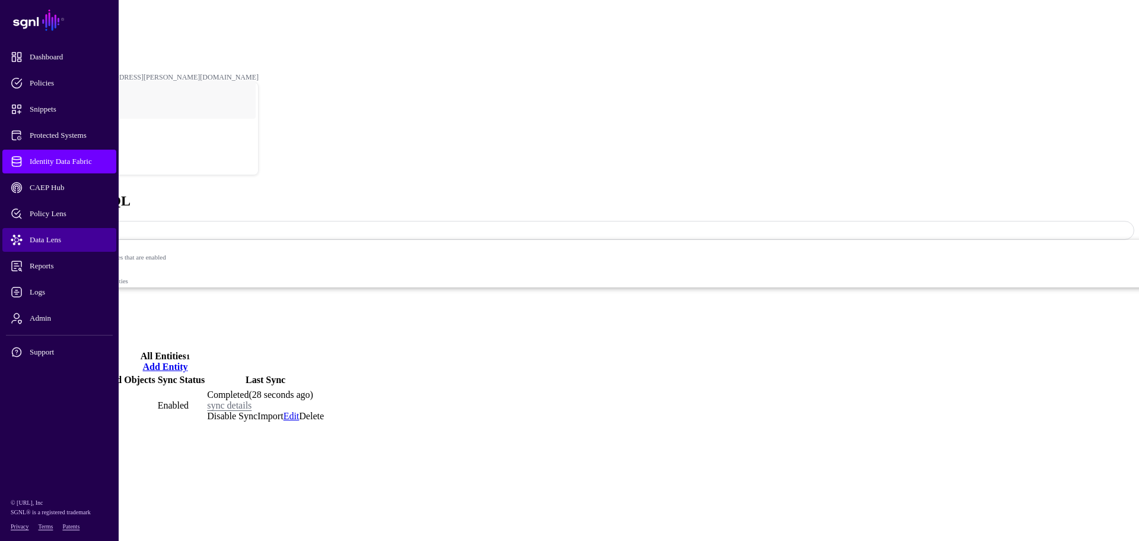
click at [44, 234] on span "Data Lens" at bounding box center [69, 240] width 116 height 12
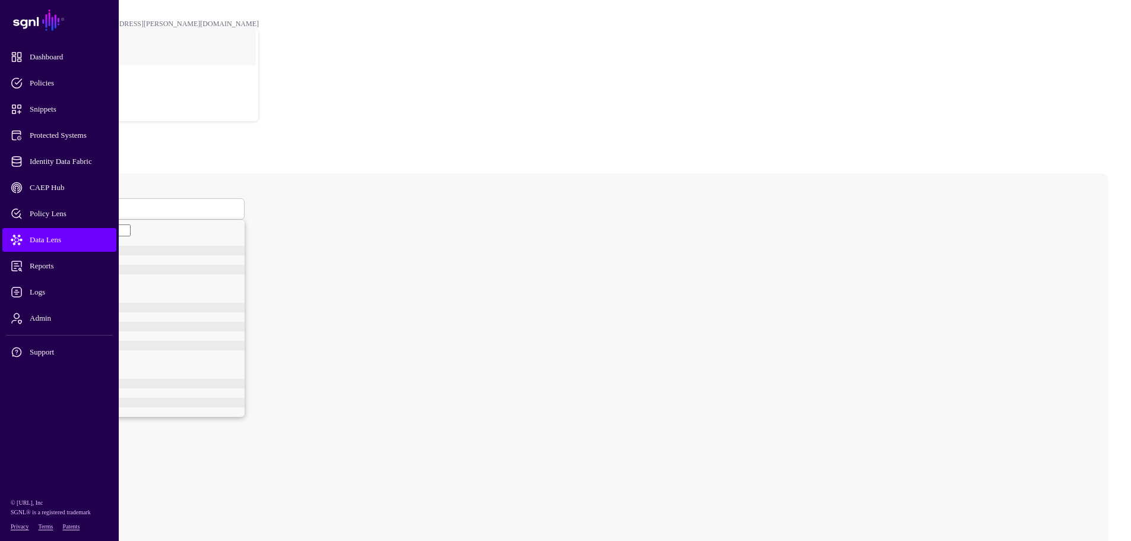
click at [52, 204] on span at bounding box center [52, 209] width 0 height 10
click at [71, 249] on span "MARC" at bounding box center [60, 253] width 23 height 9
click at [507, 356] on circle at bounding box center [502, 360] width 9 height 9
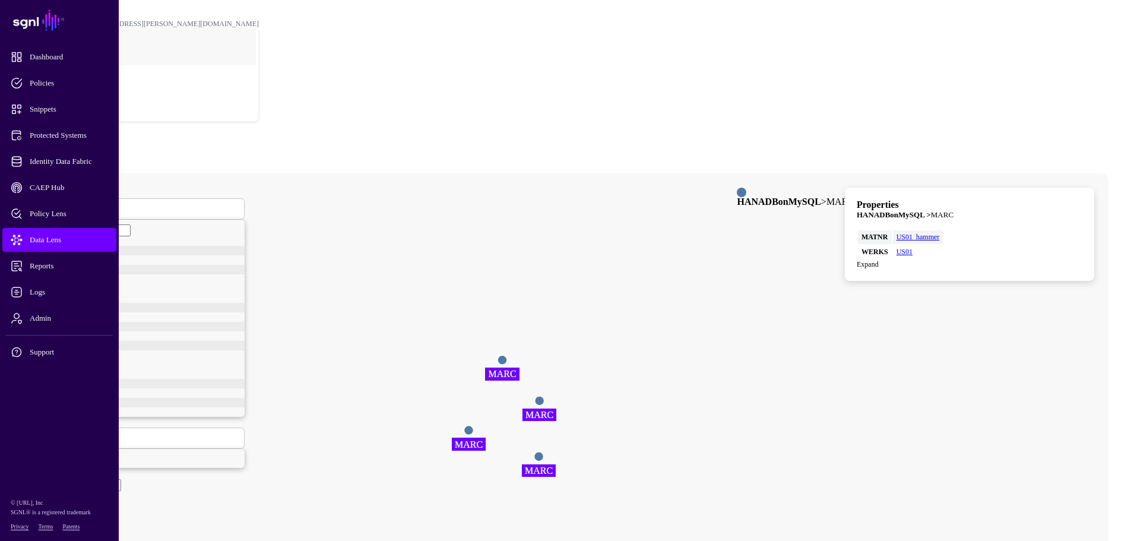
click at [722, 286] on icon "[PERSON_NAME] [PERSON_NAME] [PERSON_NAME] [PERSON_NAME] [PERSON_NAME] [PERSON_N…" at bounding box center [511, 410] width 976 height 475
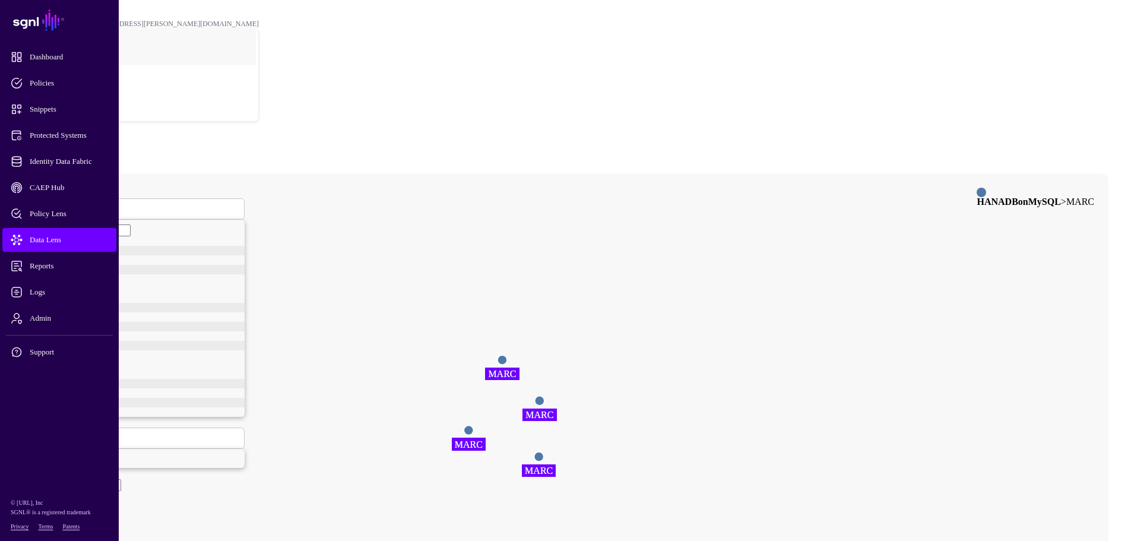
click at [507, 355] on circle at bounding box center [501, 359] width 9 height 9
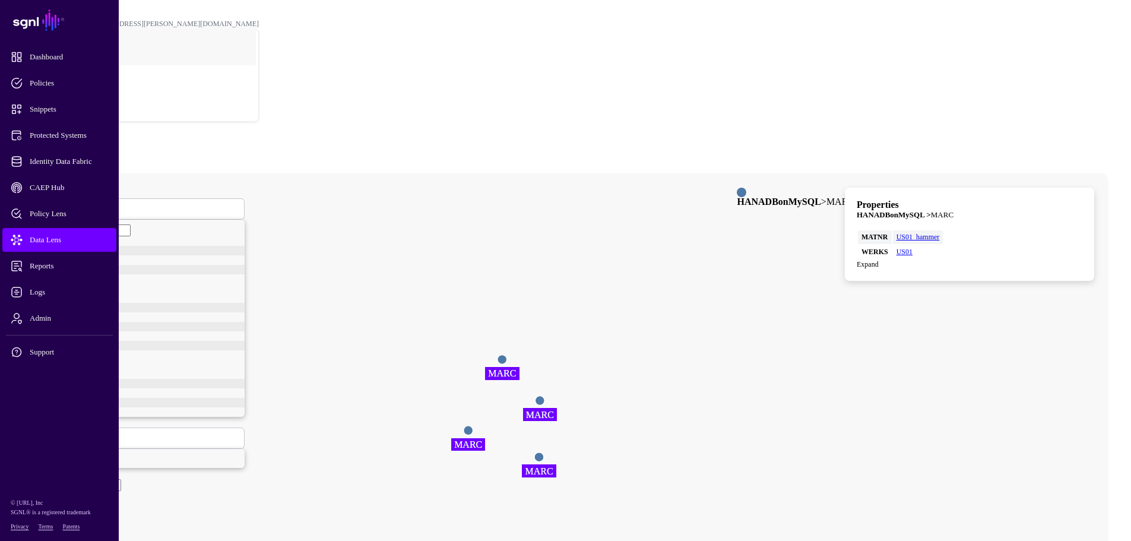
click at [544, 396] on circle at bounding box center [539, 400] width 9 height 9
click at [544, 453] on circle at bounding box center [539, 457] width 9 height 9
click at [471, 426] on circle at bounding box center [466, 430] width 9 height 9
click at [73, 132] on span "Protected Systems" at bounding box center [69, 135] width 116 height 12
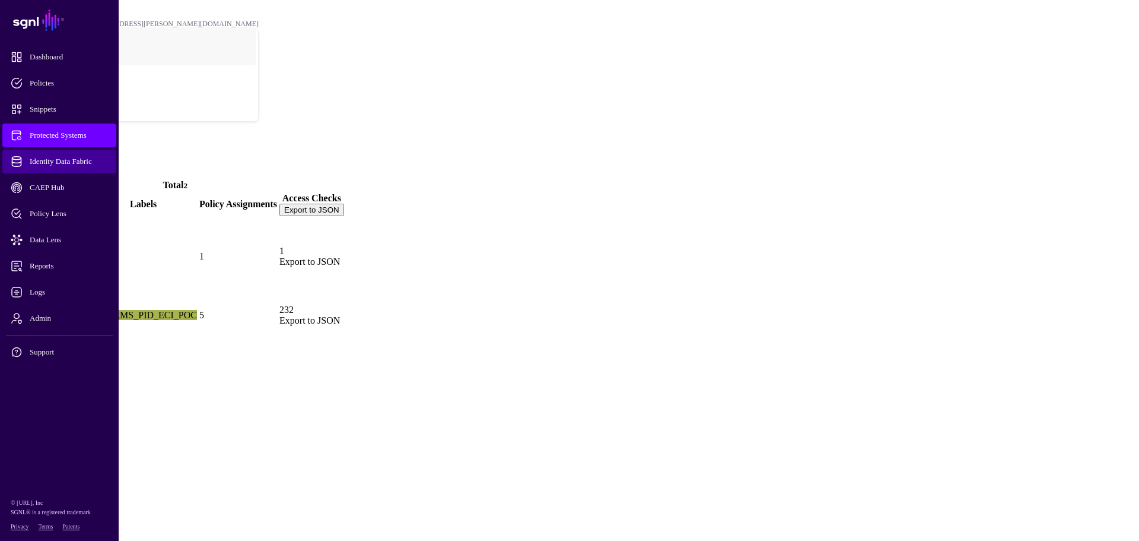
click at [72, 161] on span "Identity Data Fabric" at bounding box center [69, 161] width 116 height 12
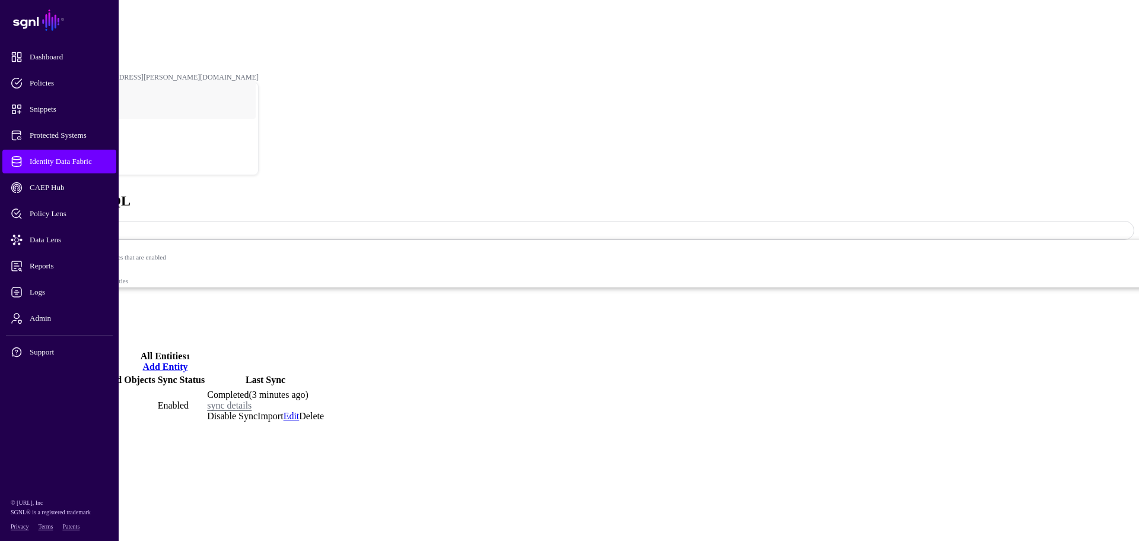
click at [59, 329] on link "Settings" at bounding box center [43, 334] width 31 height 10
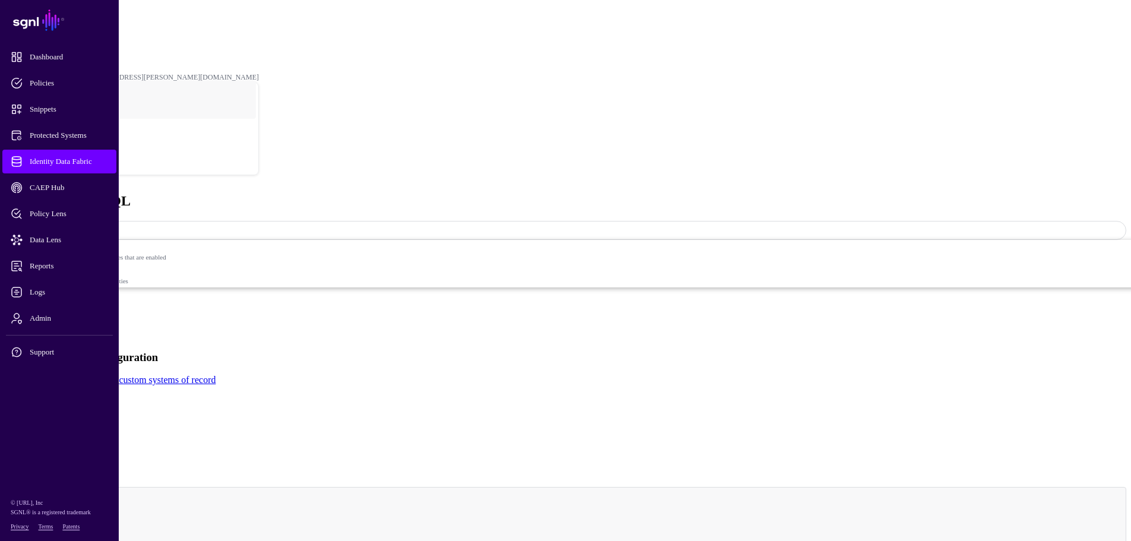
click at [58, 297] on link "Entities" at bounding box center [42, 302] width 29 height 10
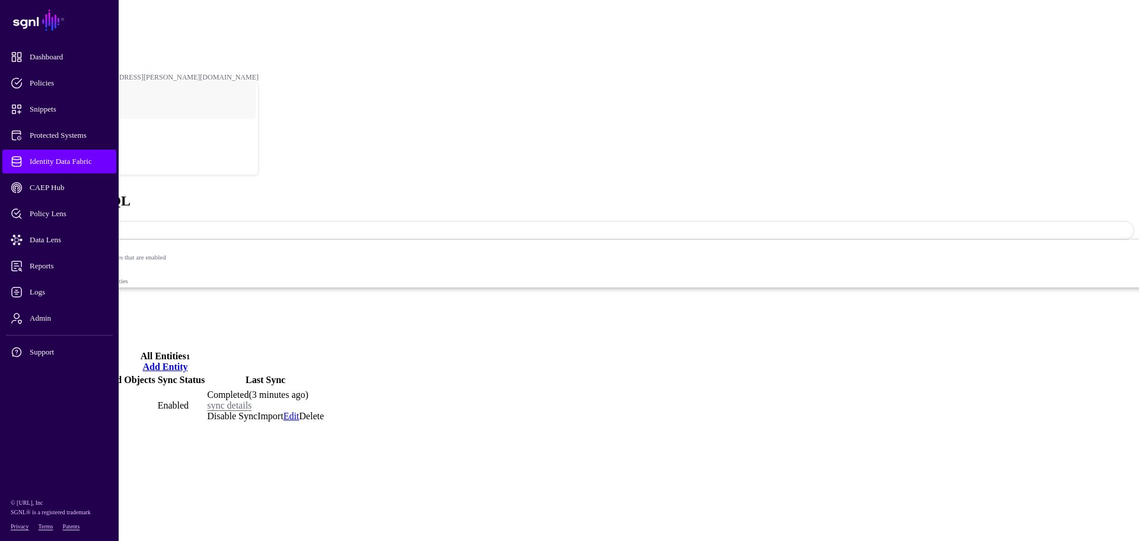
click at [59, 329] on link "Settings" at bounding box center [43, 334] width 31 height 10
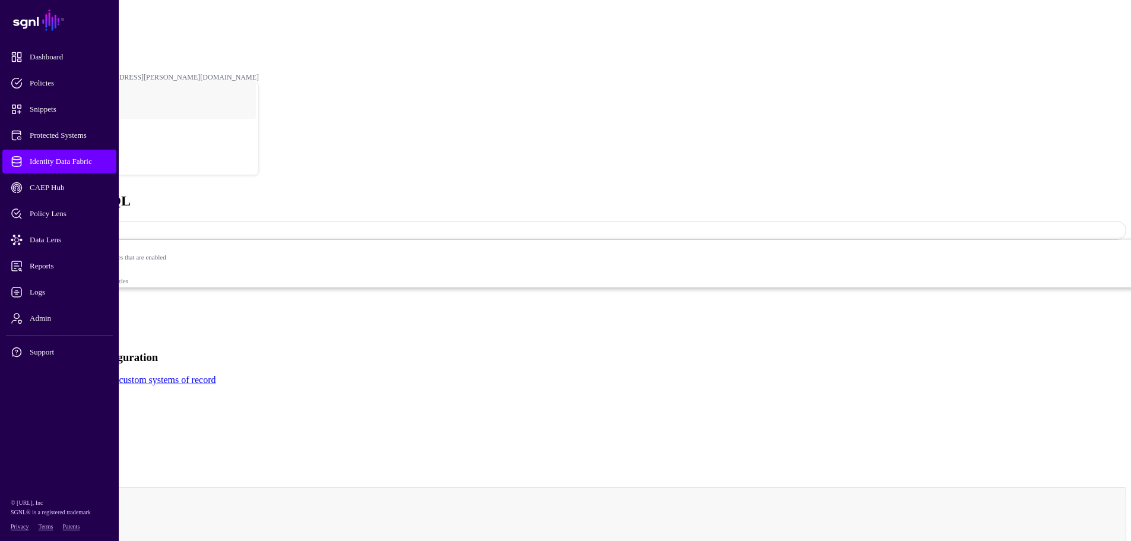
click at [58, 297] on link "Entities" at bounding box center [42, 302] width 29 height 10
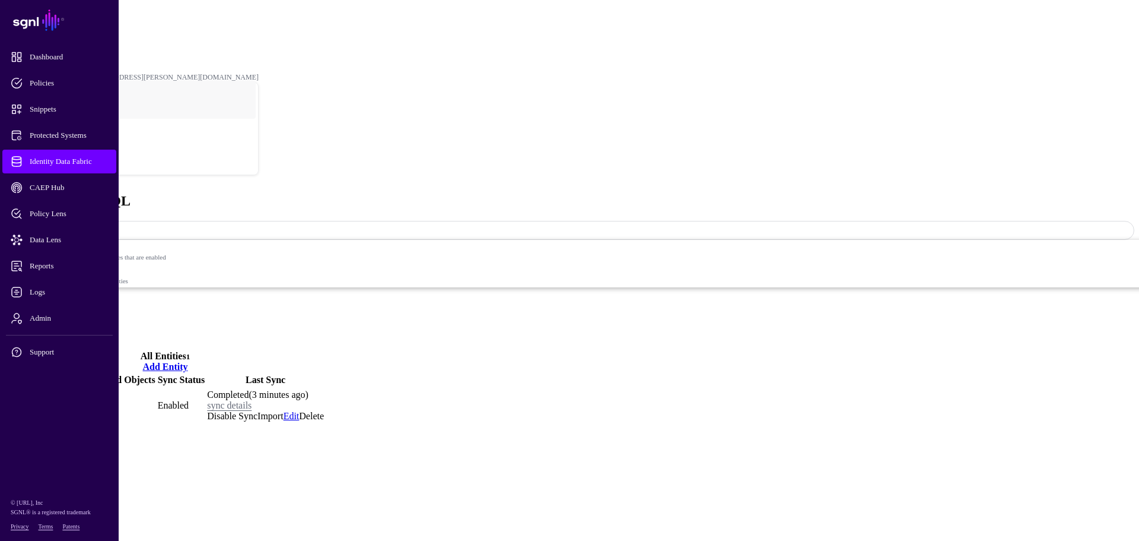
click at [36, 400] on link "MARC" at bounding box center [22, 405] width 30 height 10
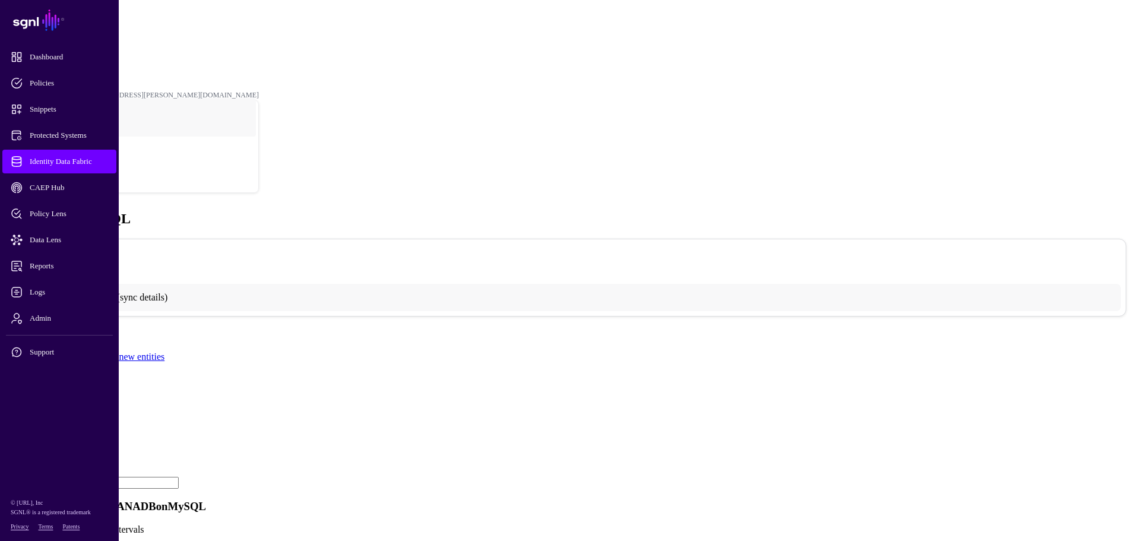
click at [81, 28] on link "Identity Data Fabric" at bounding box center [53, 32] width 58 height 8
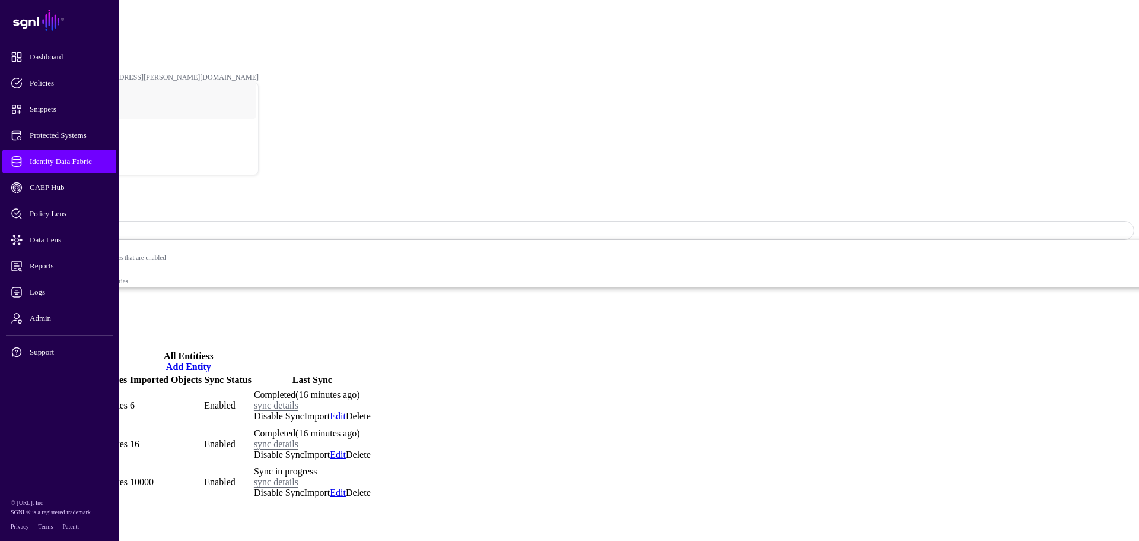
click at [58, 297] on link "Entities" at bounding box center [42, 302] width 29 height 10
click at [53, 159] on span "Identity Data Fabric" at bounding box center [69, 161] width 116 height 12
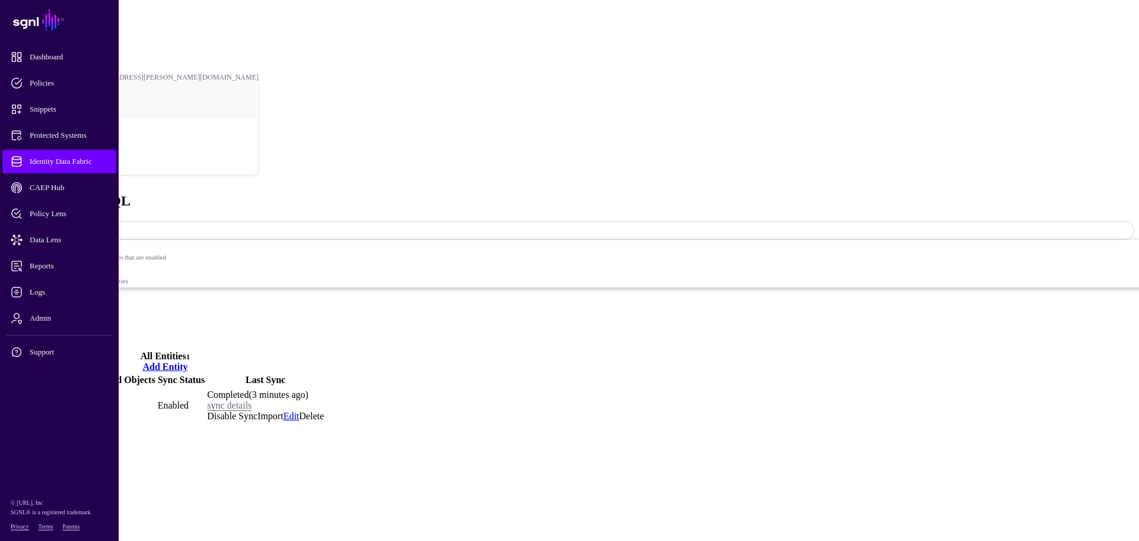
click at [80, 307] on link "Relationships" at bounding box center [54, 312] width 52 height 10
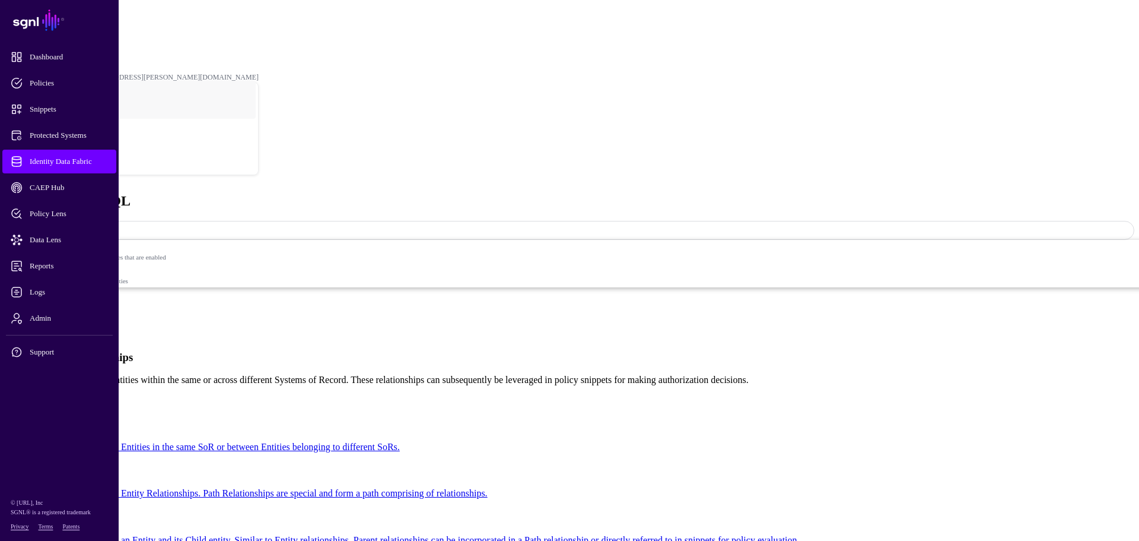
click at [58, 297] on link "Entities" at bounding box center [42, 302] width 29 height 10
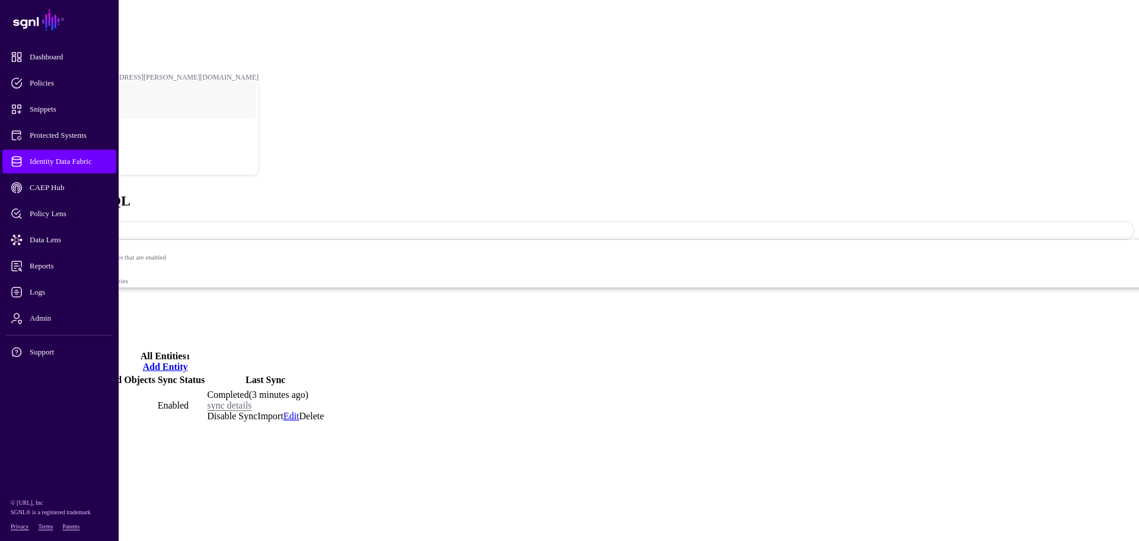
click at [59, 329] on link "Settings" at bounding box center [43, 334] width 31 height 10
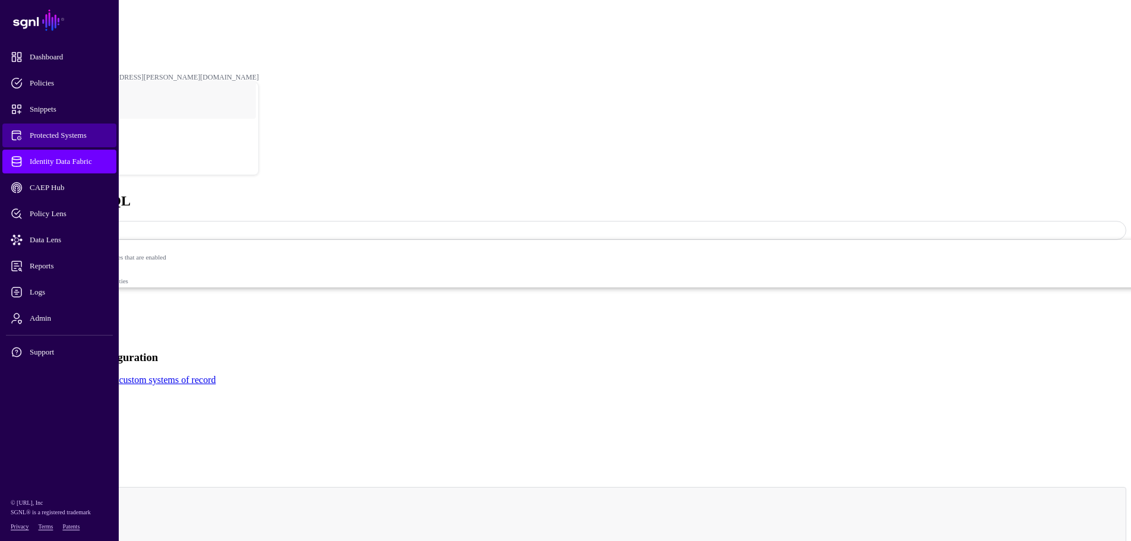
click at [52, 136] on span "Protected Systems" at bounding box center [69, 135] width 116 height 12
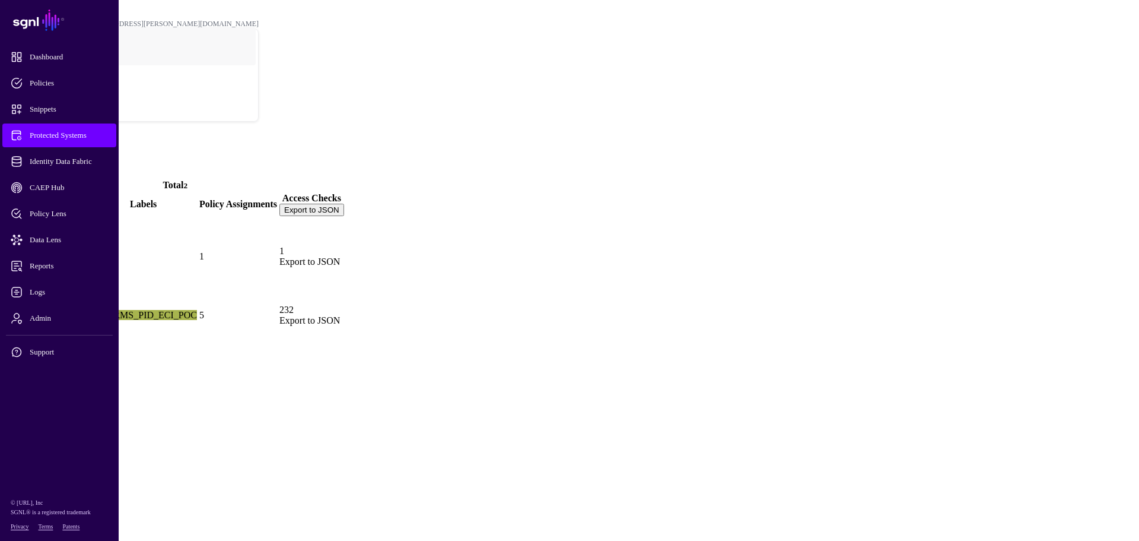
click at [87, 310] on link "[PERSON_NAME]" at bounding box center [48, 315] width 78 height 10
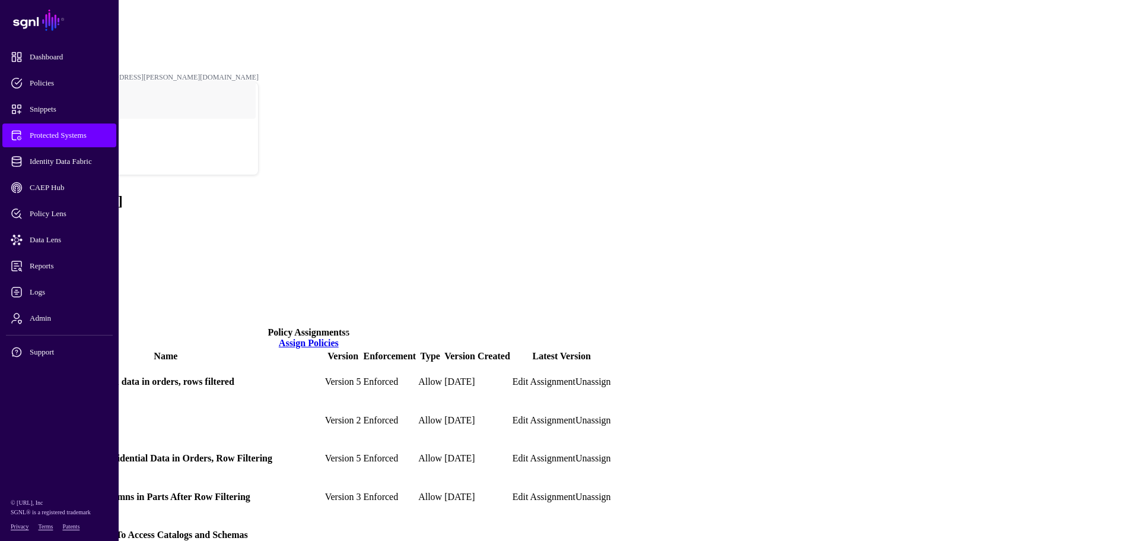
click at [72, 284] on link "Transforms" at bounding box center [49, 289] width 43 height 10
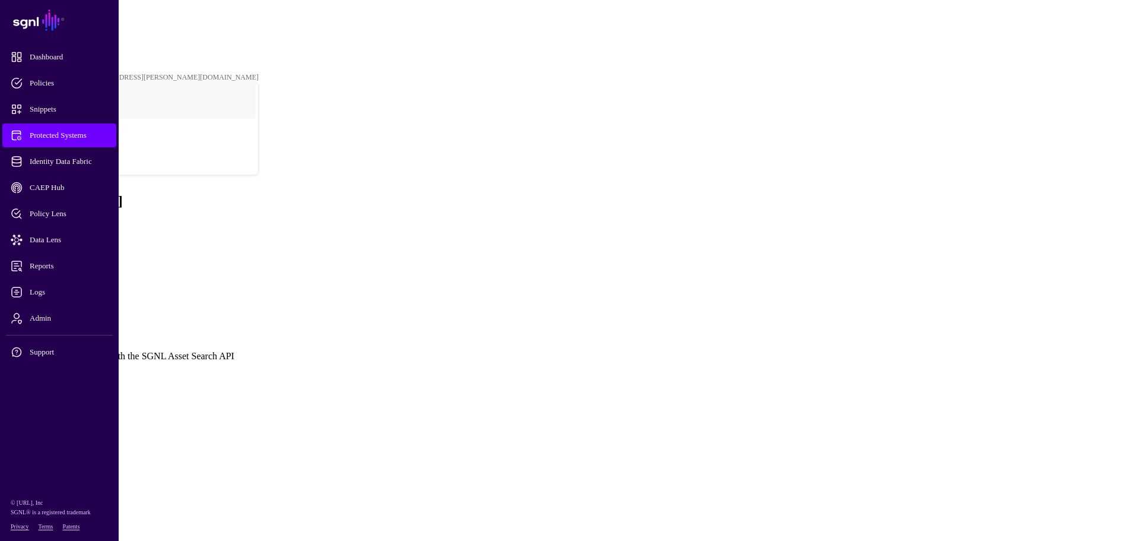
click at [51, 131] on span "Protected Systems" at bounding box center [69, 135] width 116 height 12
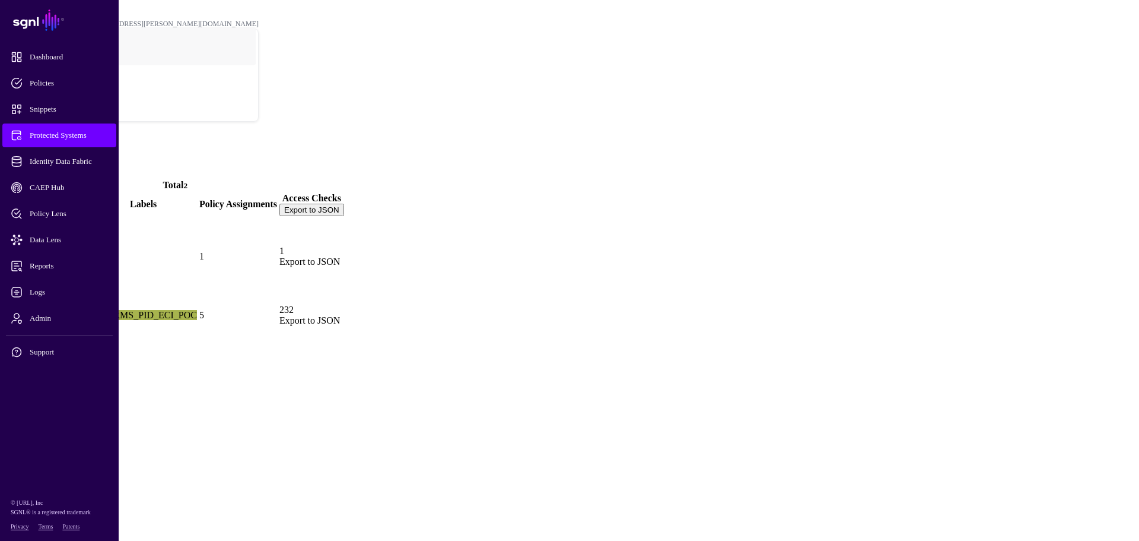
click at [87, 310] on link "[PERSON_NAME]" at bounding box center [48, 315] width 78 height 10
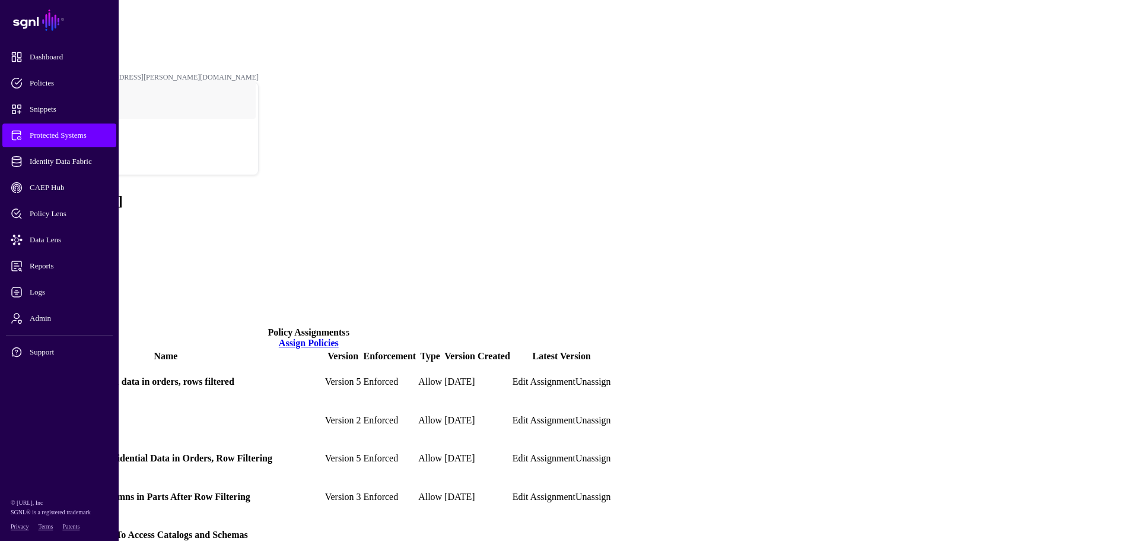
click at [7, 497] on link at bounding box center [7, 497] width 0 height 0
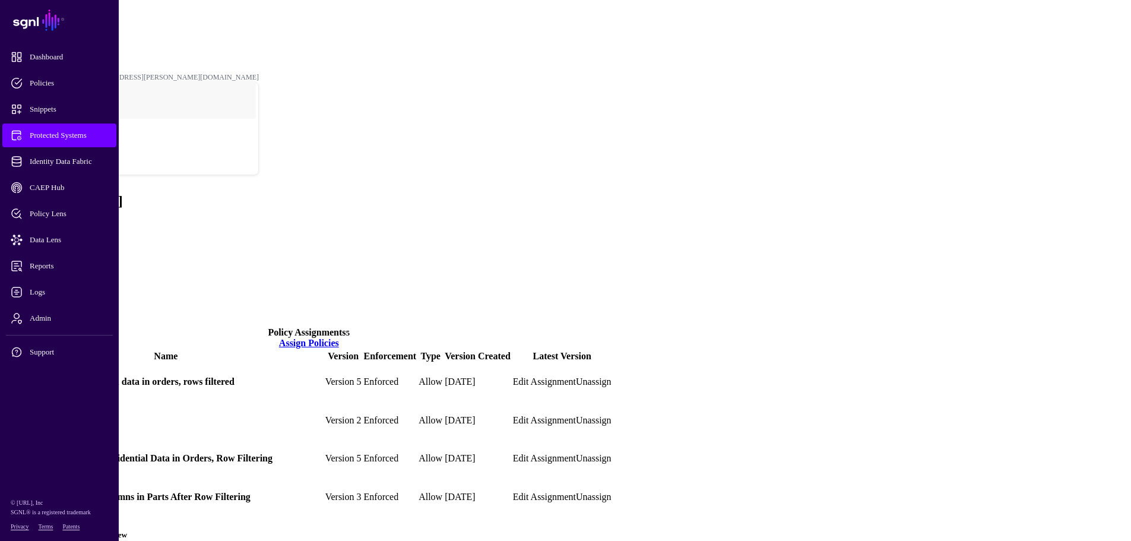
click at [59, 294] on link "Settings" at bounding box center [43, 299] width 31 height 10
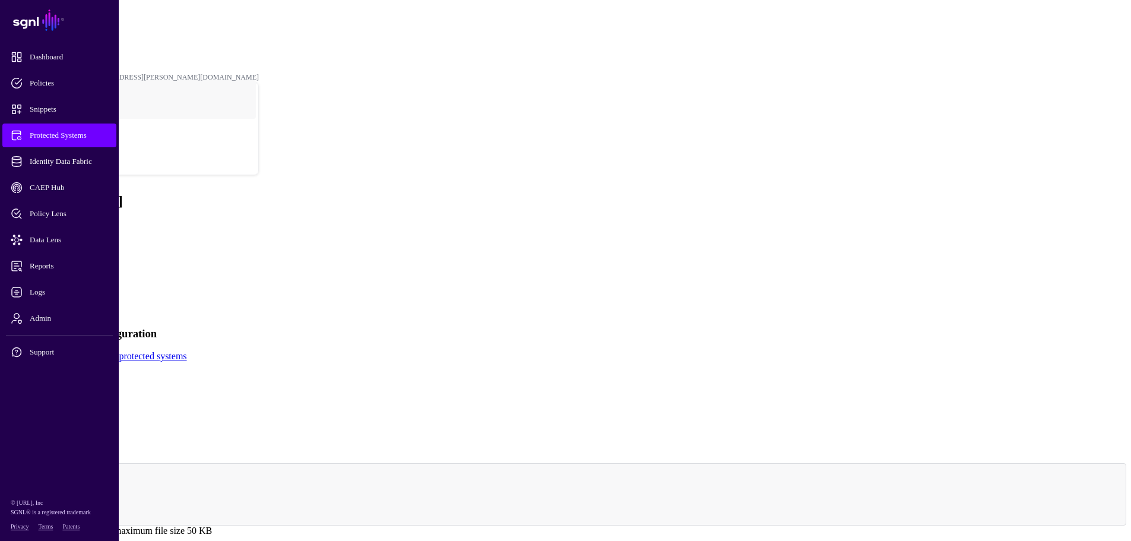
click at [59, 252] on link "Policies" at bounding box center [43, 257] width 30 height 10
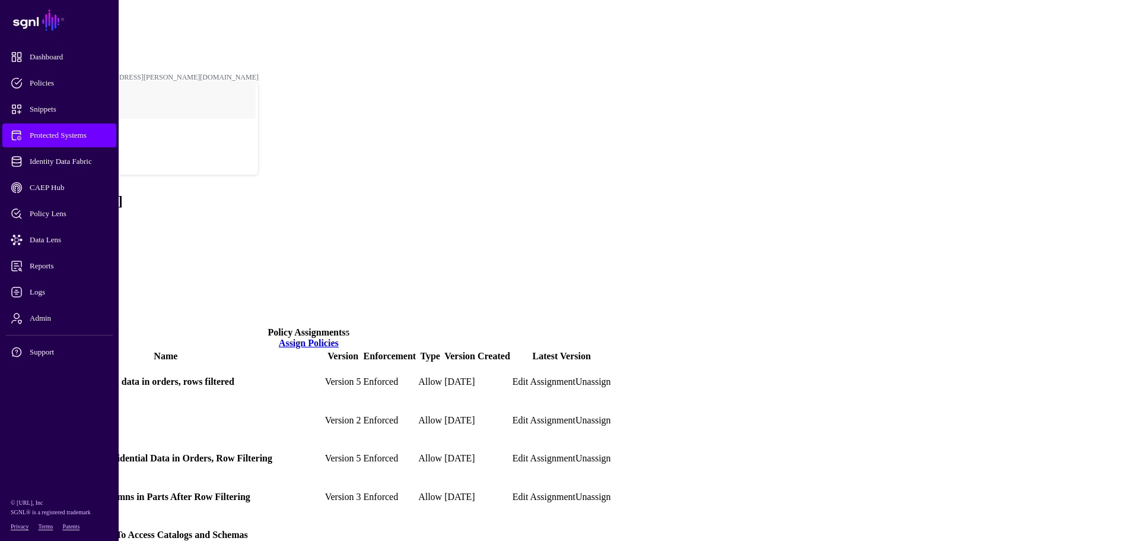
click at [7, 420] on link at bounding box center [7, 420] width 0 height 0
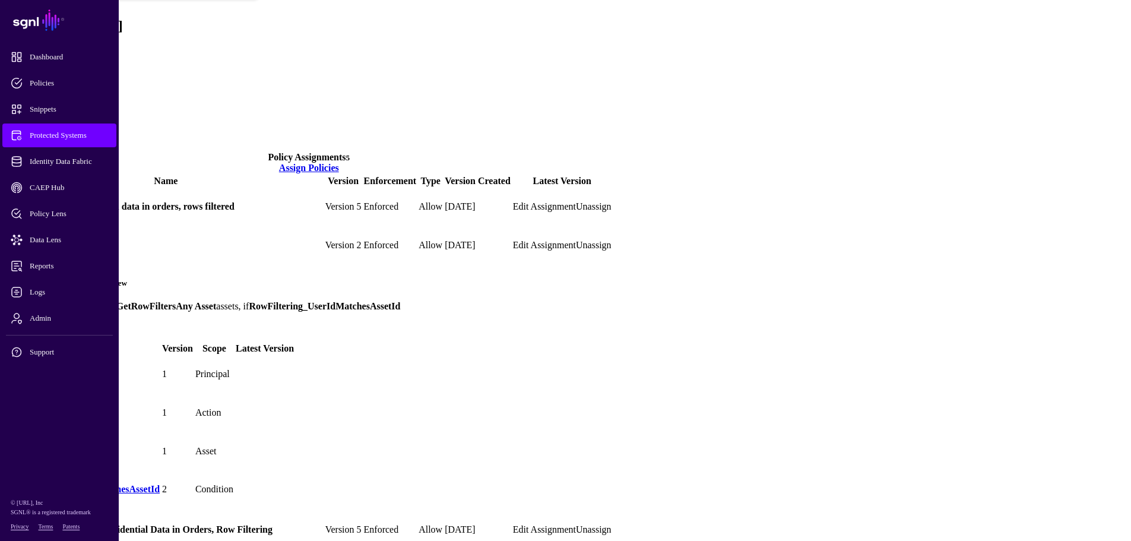
scroll to position [178, 0]
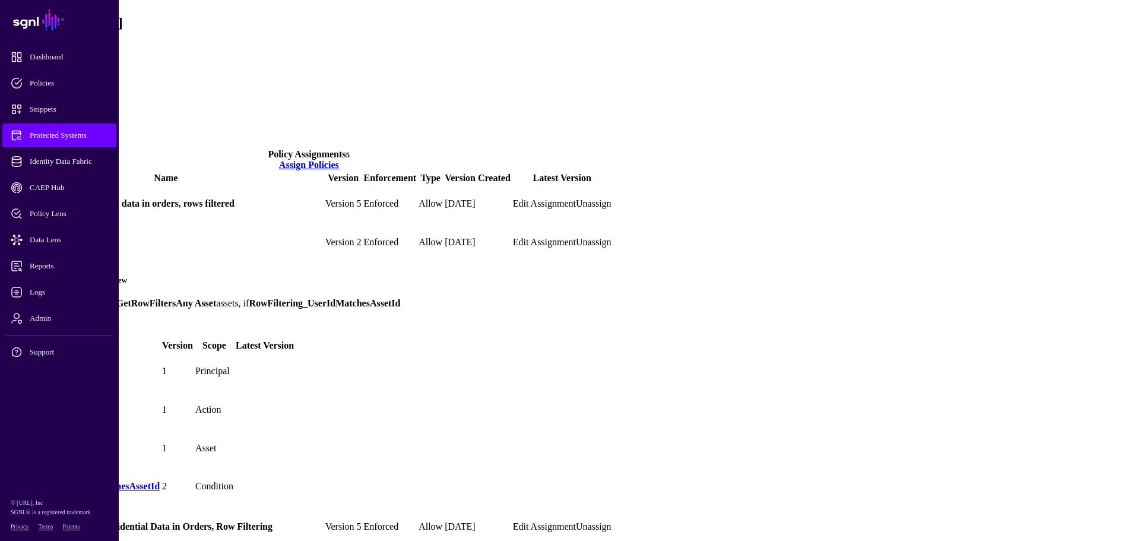
click at [160, 481] on link "RowFiltering_UserIdMatchesAssetId" at bounding box center [83, 486] width 151 height 10
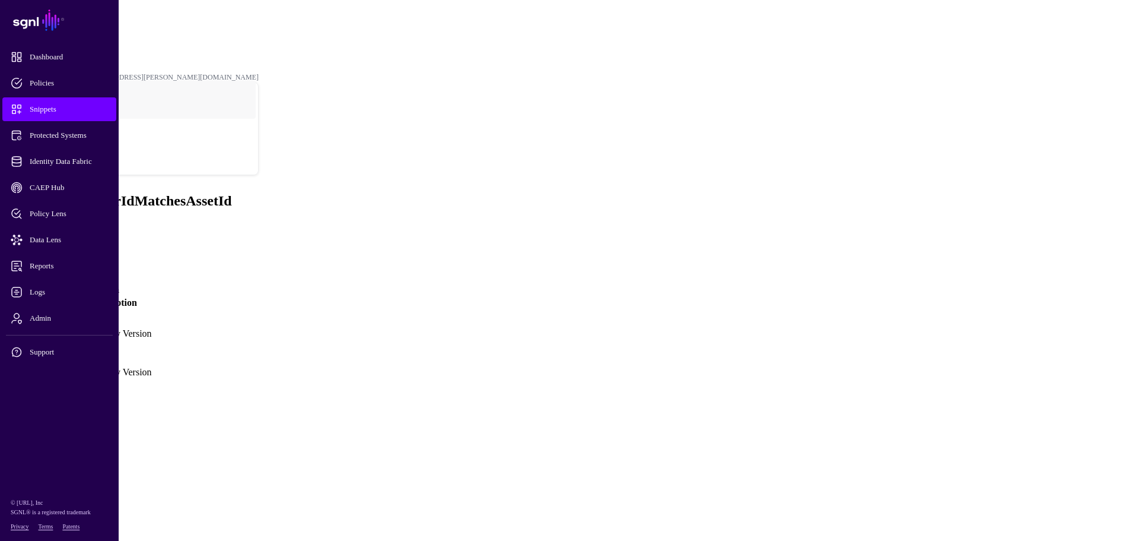
click at [47, 323] on link "Version 2" at bounding box center [28, 328] width 38 height 10
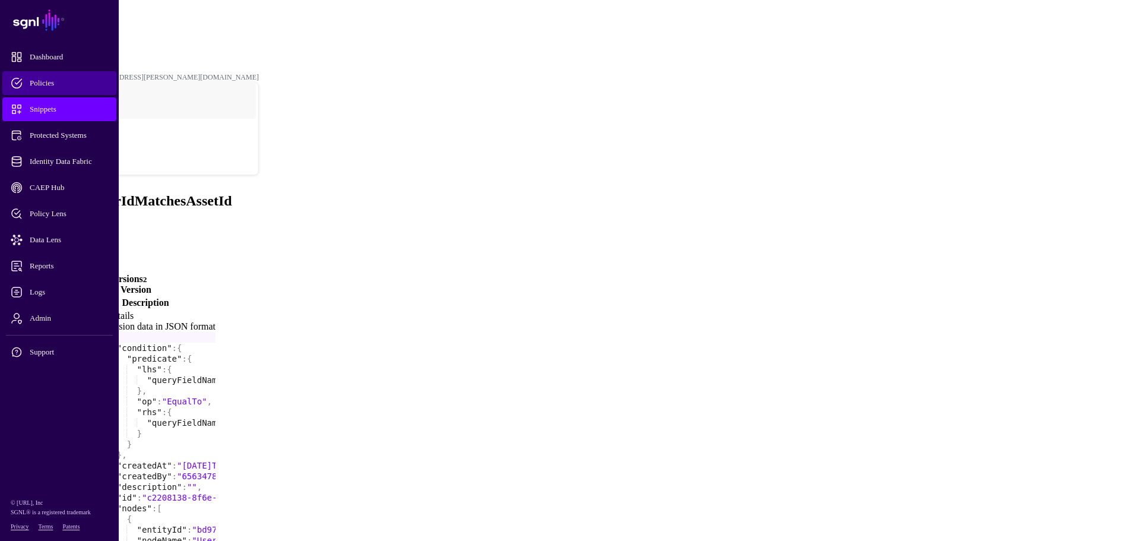
click at [50, 80] on span "Policies" at bounding box center [69, 83] width 116 height 12
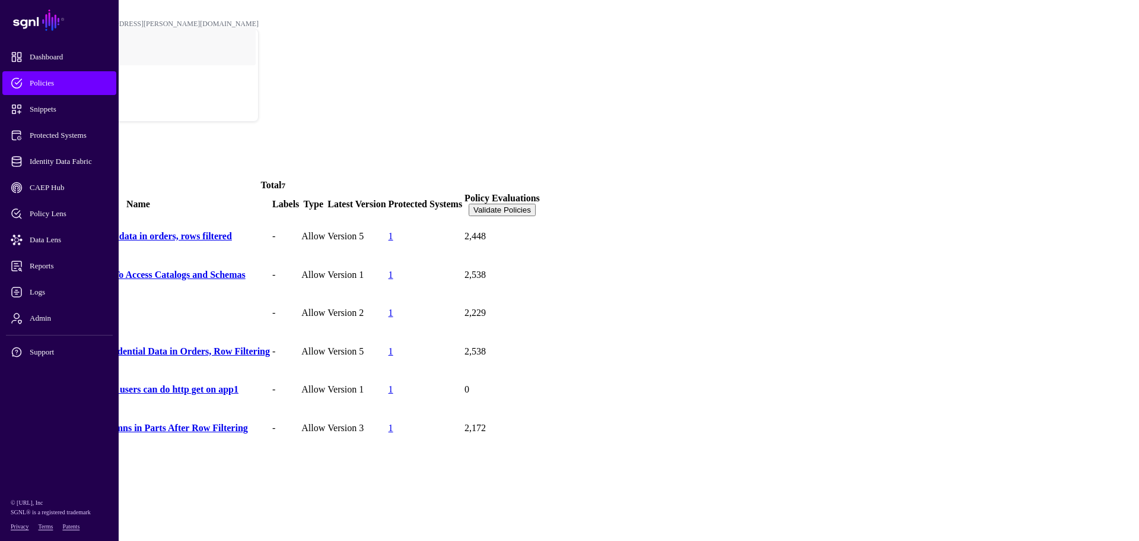
click at [110, 307] on link "Row filtering in any table" at bounding box center [58, 312] width 103 height 10
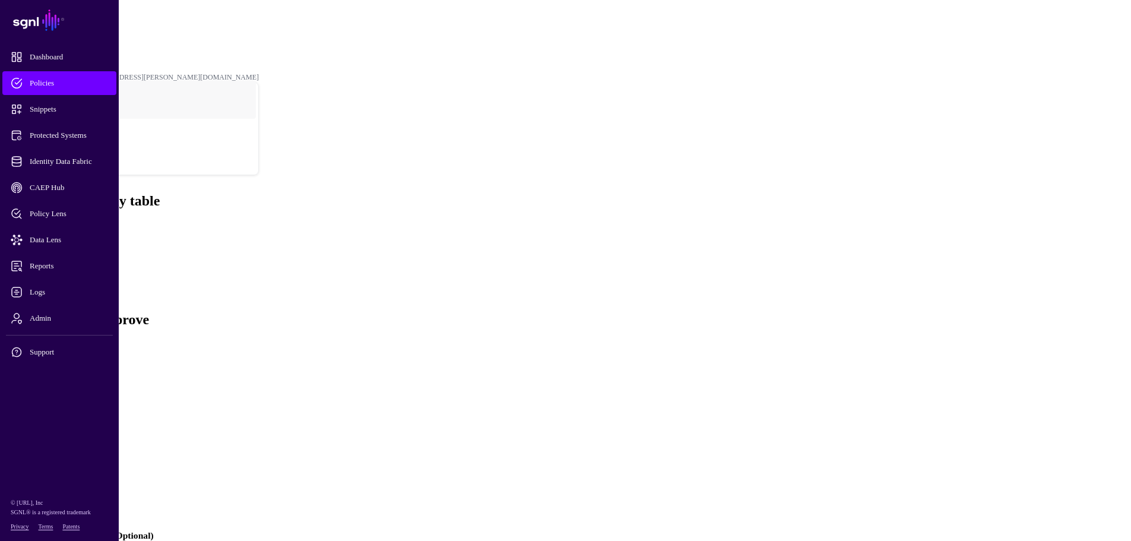
click at [450, 456] on h4 "GetRowFilters" at bounding box center [576, 461] width 1097 height 11
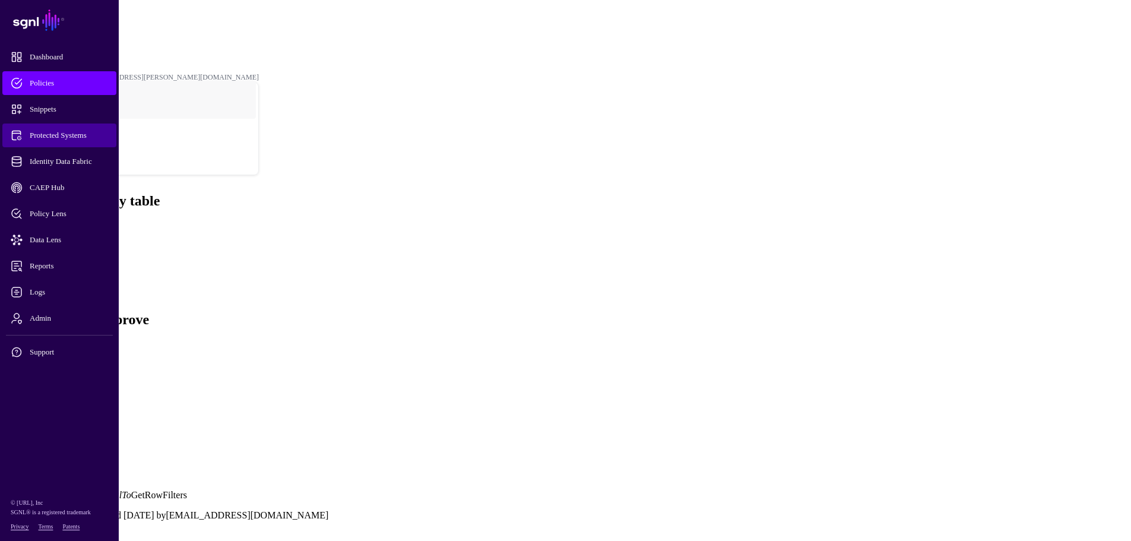
click at [48, 134] on span "Protected Systems" at bounding box center [69, 135] width 116 height 12
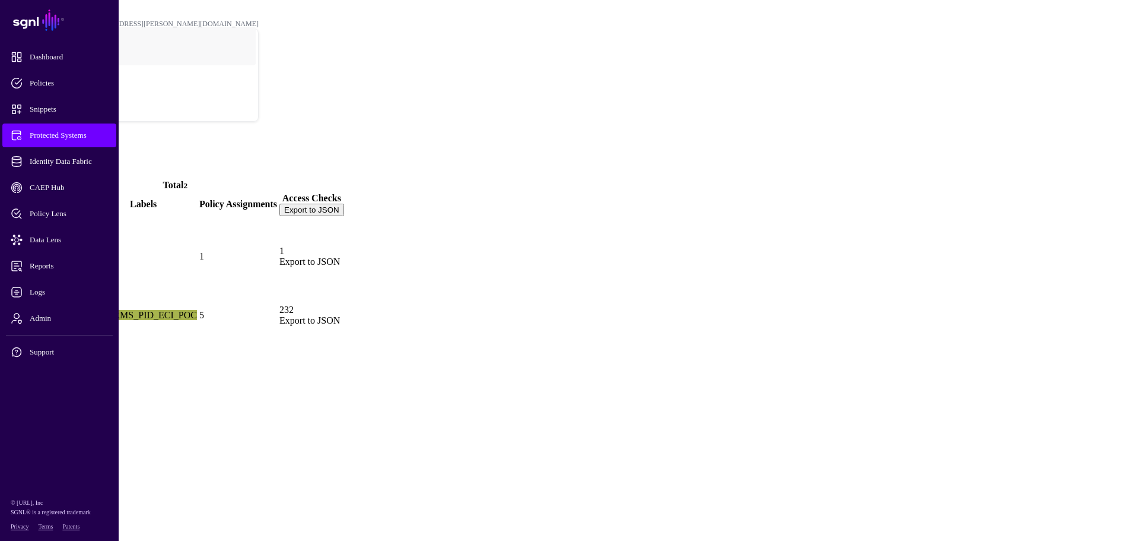
click at [87, 310] on link "[PERSON_NAME]" at bounding box center [48, 315] width 78 height 10
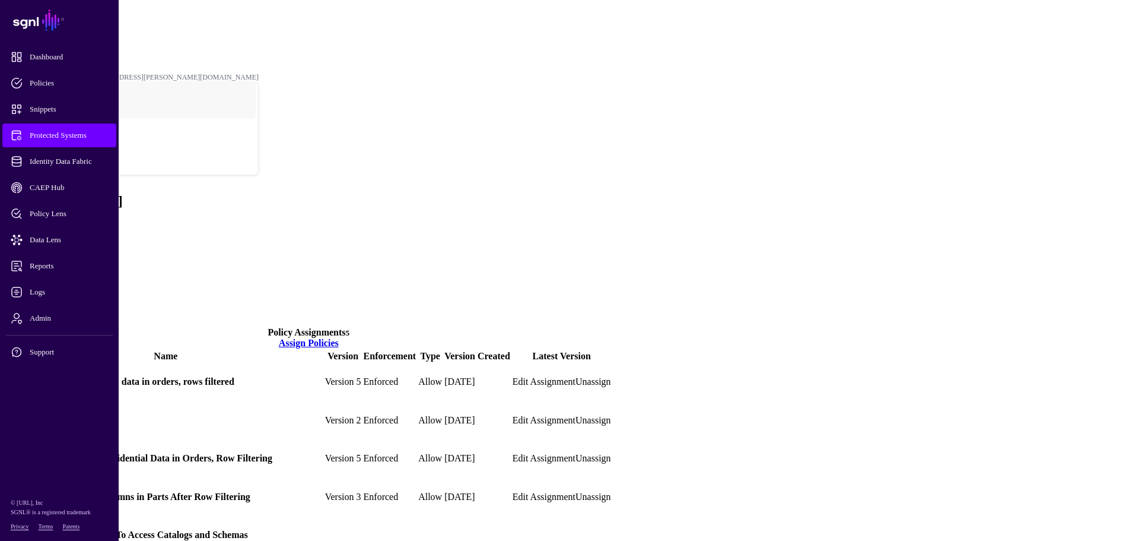
click at [72, 284] on link "Transforms" at bounding box center [49, 289] width 43 height 10
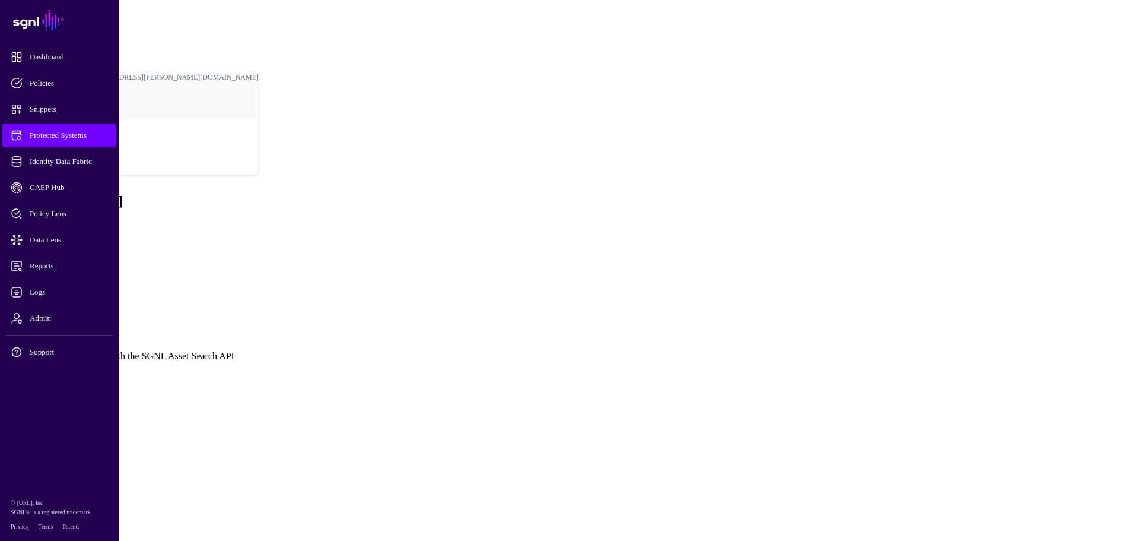
click at [5, 371] on link at bounding box center [5, 371] width 0 height 0
